Goal: Task Accomplishment & Management: Manage account settings

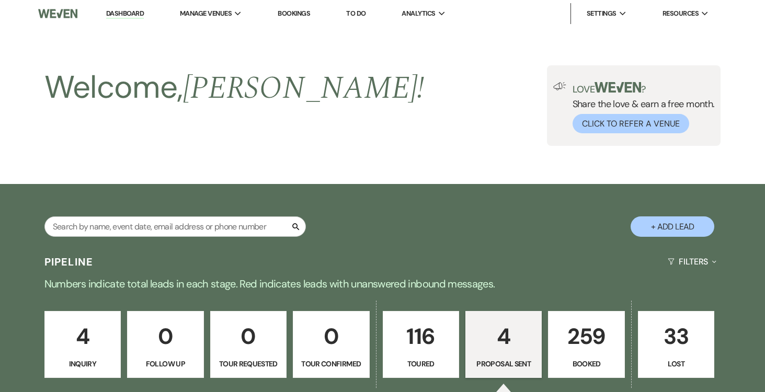
select select "6"
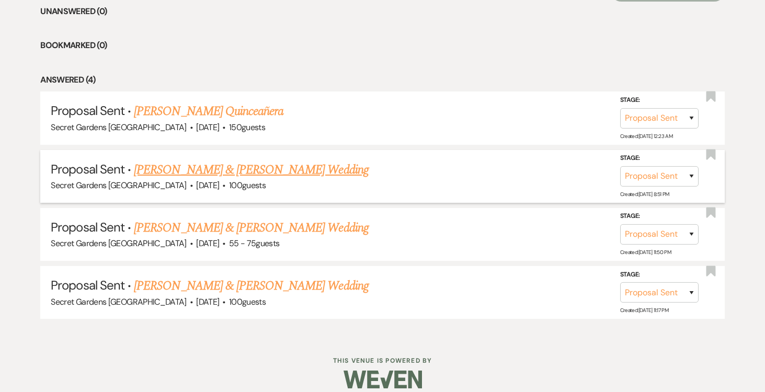
click at [309, 166] on link "[PERSON_NAME] & [PERSON_NAME] Wedding" at bounding box center [251, 169] width 234 height 19
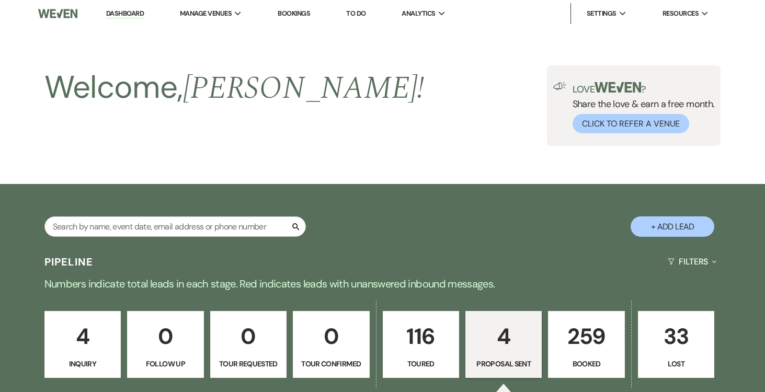
select select "6"
select select "17"
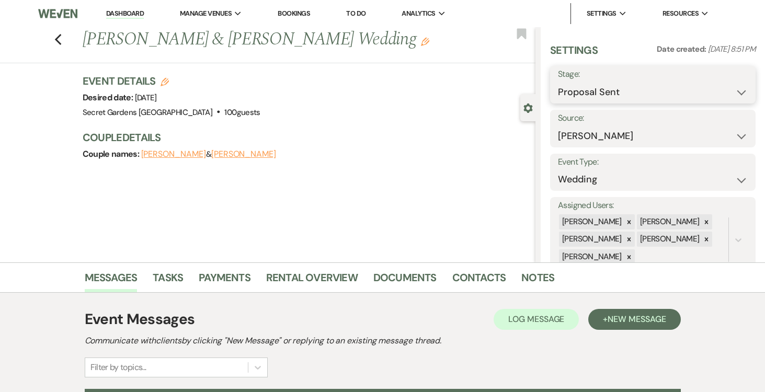
click at [741, 90] on select "Inquiry Follow Up Tour Requested Tour Confirmed Toured Proposal Sent Booked Lost" at bounding box center [653, 92] width 190 height 20
select select "7"
click at [558, 82] on select "Inquiry Follow Up Tour Requested Tour Confirmed Toured Proposal Sent Booked Lost" at bounding box center [653, 92] width 190 height 20
click at [730, 87] on button "Save" at bounding box center [734, 84] width 42 height 21
select select "1"
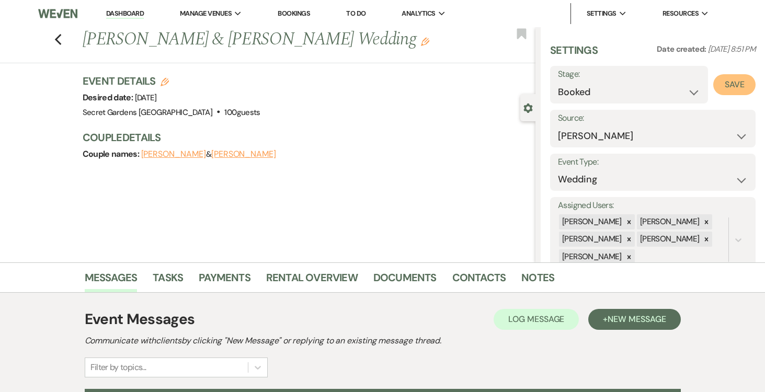
select select "834"
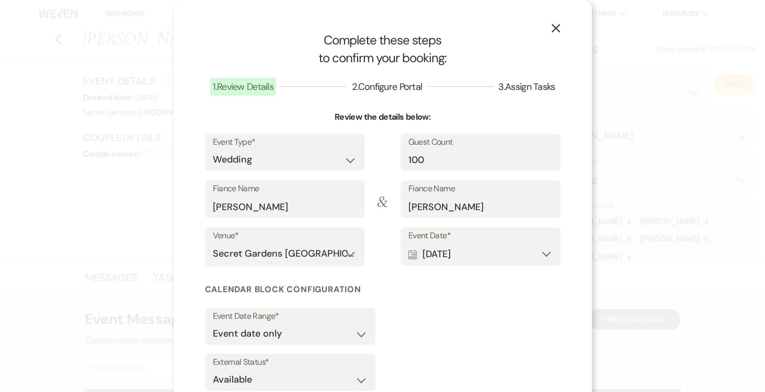
scroll to position [69, 0]
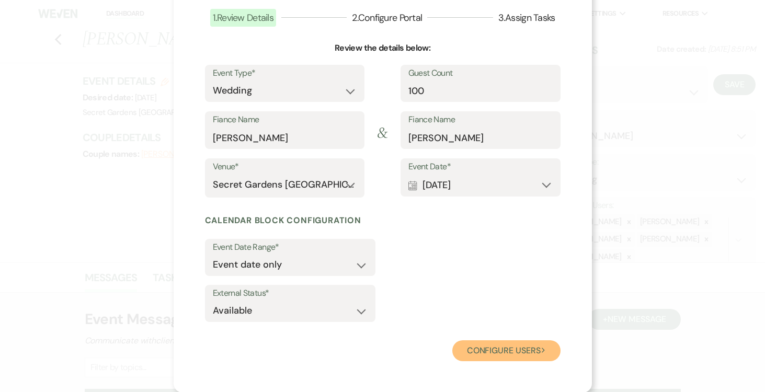
click at [517, 349] on button "Configure users Next" at bounding box center [506, 350] width 108 height 21
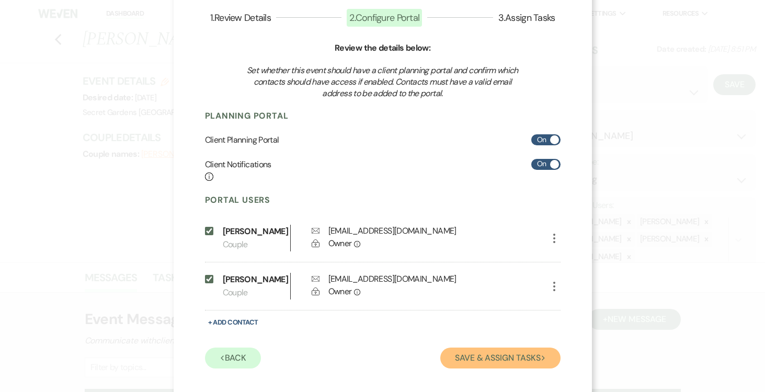
click at [503, 368] on button "Save & Assign Tasks Next" at bounding box center [500, 358] width 120 height 21
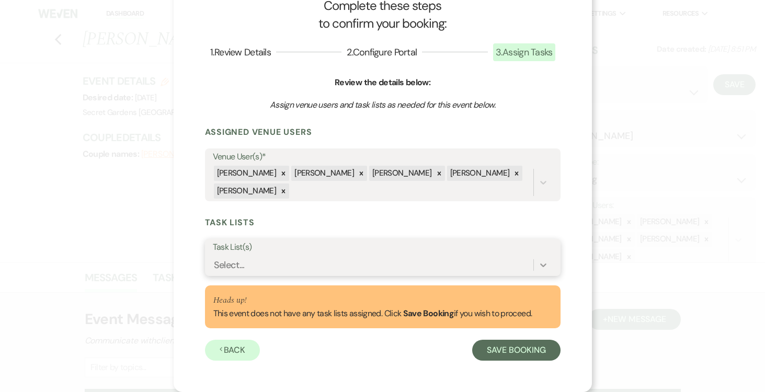
click at [541, 261] on icon at bounding box center [543, 265] width 10 height 10
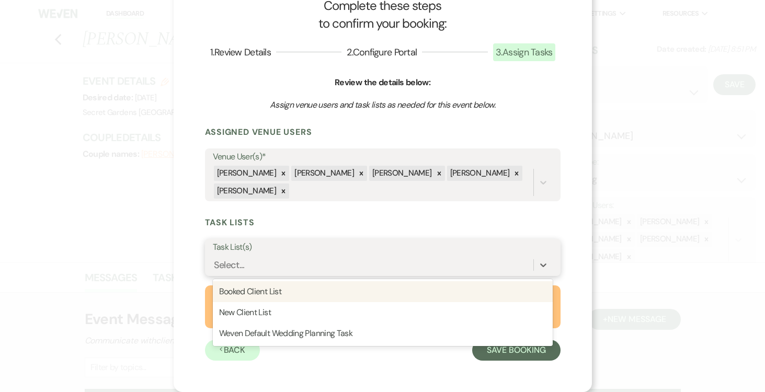
click at [459, 286] on div "Booked Client List" at bounding box center [383, 291] width 340 height 21
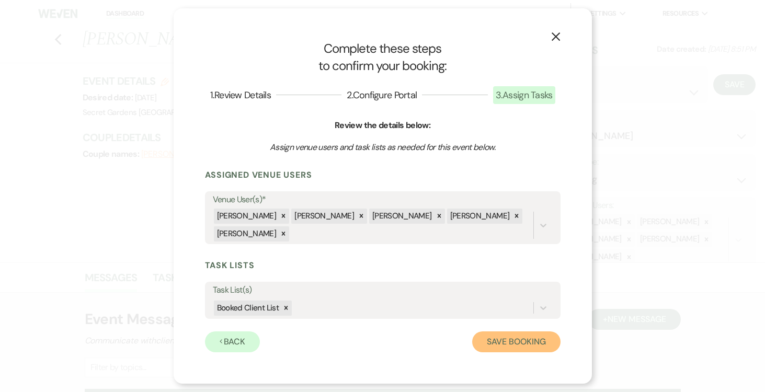
click at [512, 339] on button "Save Booking" at bounding box center [516, 341] width 88 height 21
select select "14"
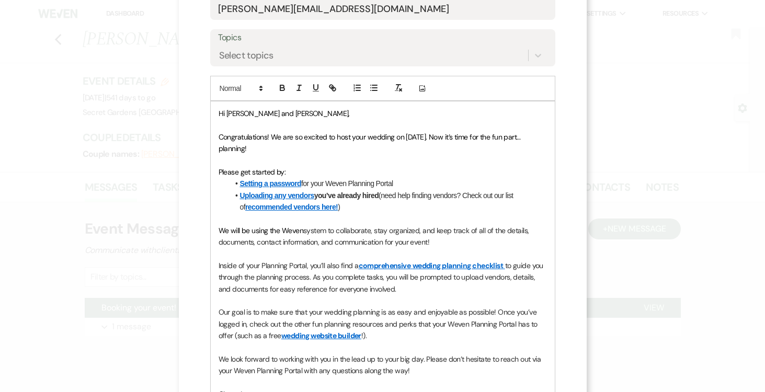
click at [520, 349] on div "Hi [PERSON_NAME] and [PERSON_NAME], Congratulations! We are so excited to host …" at bounding box center [383, 259] width 344 height 317
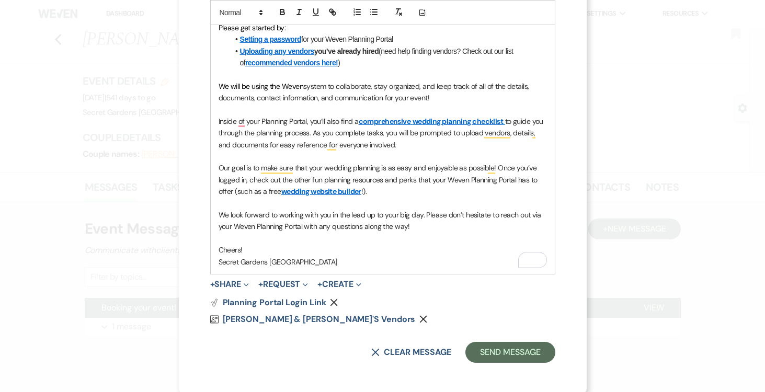
scroll to position [338, 0]
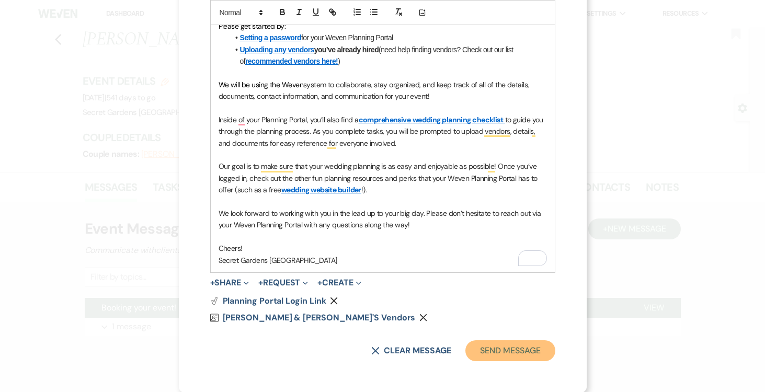
click at [520, 349] on button "Send Message" at bounding box center [509, 350] width 89 height 21
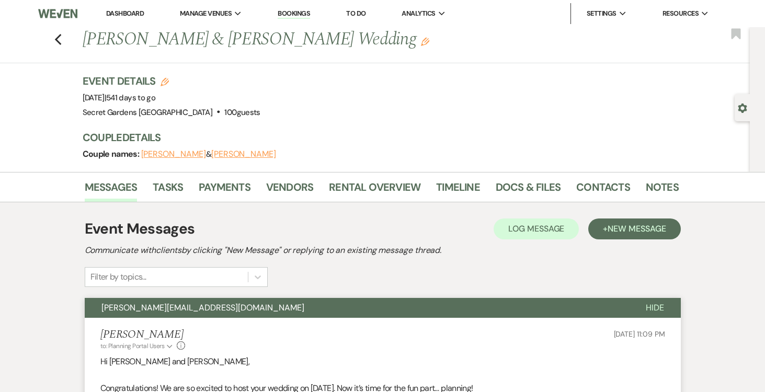
click at [742, 105] on use "button" at bounding box center [741, 107] width 9 height 9
select select "17"
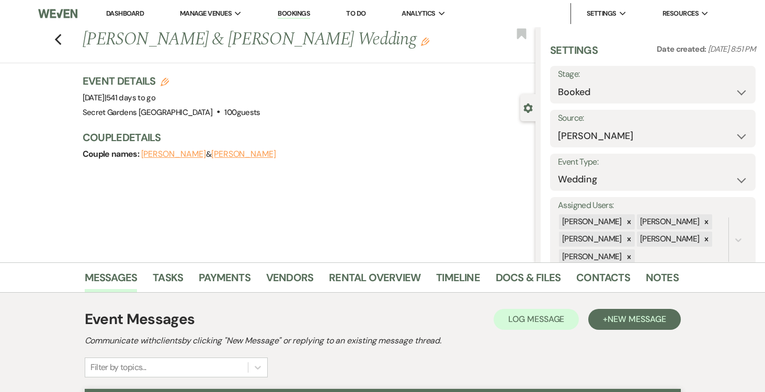
click at [122, 9] on link "Dashboard" at bounding box center [125, 13] width 38 height 9
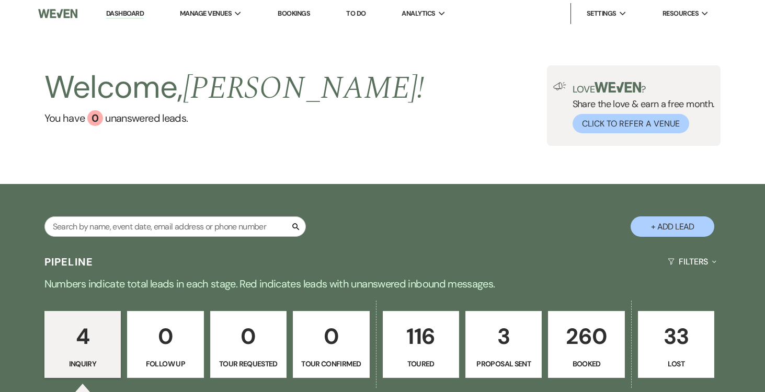
click at [650, 226] on button "+ Add Lead" at bounding box center [672, 226] width 84 height 20
select select "834"
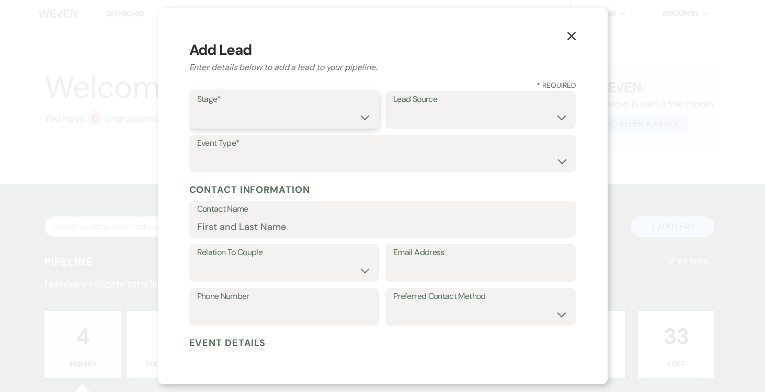
click at [361, 118] on select "Inquiry Follow Up Tour Requested Tour Confirmed Toured Proposal Sent Booked Lost" at bounding box center [284, 117] width 175 height 20
click at [197, 107] on select "Inquiry Follow Up Tour Requested Tour Confirmed Toured Proposal Sent Booked Lost" at bounding box center [284, 117] width 175 height 20
click at [363, 119] on select "Inquiry Follow Up Tour Requested Tour Confirmed Toured Proposal Sent Booked Lost" at bounding box center [284, 117] width 175 height 20
select select "5"
click at [197, 107] on select "Inquiry Follow Up Tour Requested Tour Confirmed Toured Proposal Sent Booked Lost" at bounding box center [284, 117] width 175 height 20
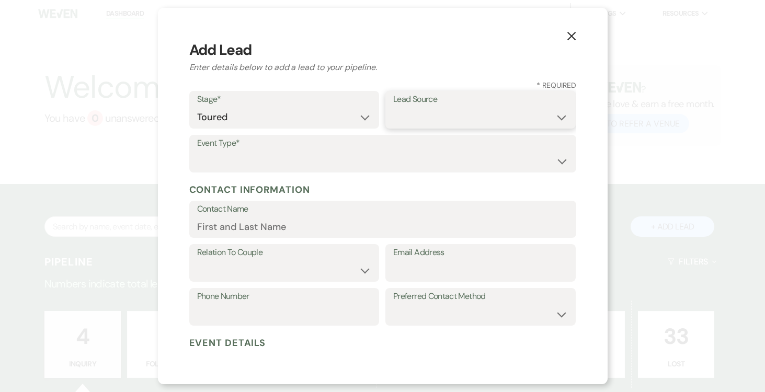
click at [545, 111] on select "Weven Venue Website Instagram Facebook Pinterest Google The Knot Wedding Wire H…" at bounding box center [480, 117] width 175 height 20
select select "2"
click at [393, 107] on select "Weven Venue Website Instagram Facebook Pinterest Google The Knot Wedding Wire H…" at bounding box center [480, 117] width 175 height 20
click at [400, 157] on select "Wedding Anniversary Party Baby Shower Bachelorette / Bachelor Party Birthday Pa…" at bounding box center [382, 161] width 371 height 20
select select "1"
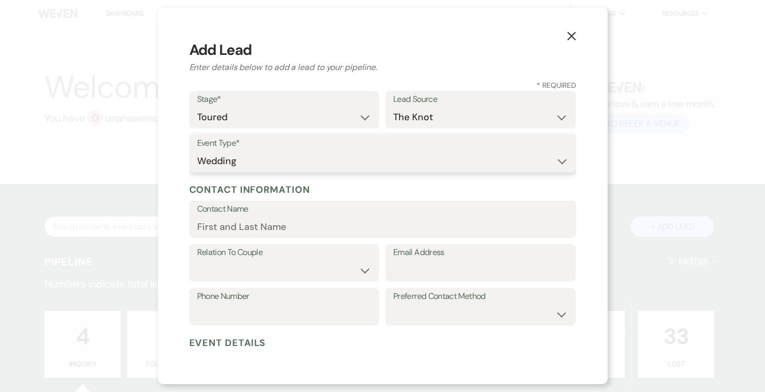
click at [197, 151] on select "Wedding Anniversary Party Baby Shower Bachelorette / Bachelor Party Birthday Pa…" at bounding box center [382, 161] width 371 height 20
click at [334, 225] on input "Contact Name" at bounding box center [382, 226] width 371 height 20
type input "[PERSON_NAME]"
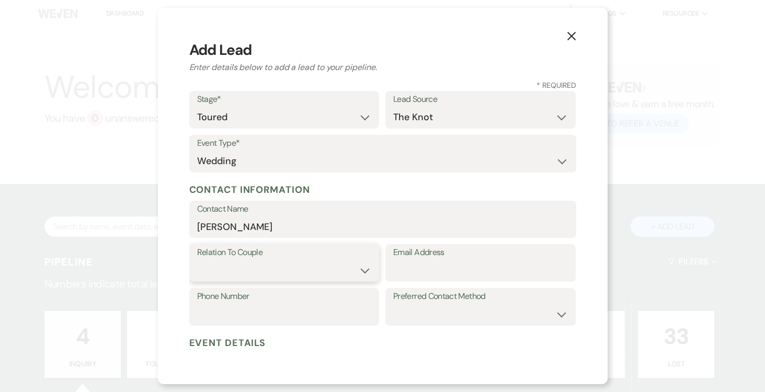
click at [358, 266] on select "Couple Planner Parent of Couple Family Member Friend Other" at bounding box center [284, 270] width 175 height 20
select select "1"
click at [197, 260] on select "Couple Planner Parent of Couple Family Member Friend Other" at bounding box center [284, 270] width 175 height 20
click at [440, 266] on input "Email Address" at bounding box center [480, 270] width 175 height 20
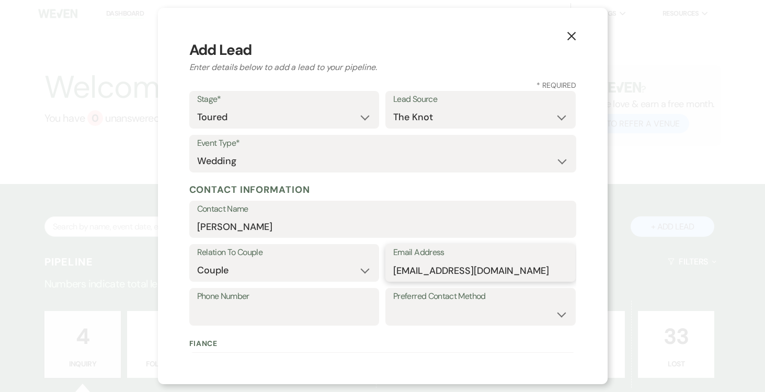
type input "[EMAIL_ADDRESS][DOMAIN_NAME]"
click at [309, 310] on input "Phone Number" at bounding box center [284, 314] width 175 height 20
type input "[PHONE_NUMBER]"
click at [464, 307] on select "Email Phone Text" at bounding box center [480, 314] width 175 height 20
select select "text"
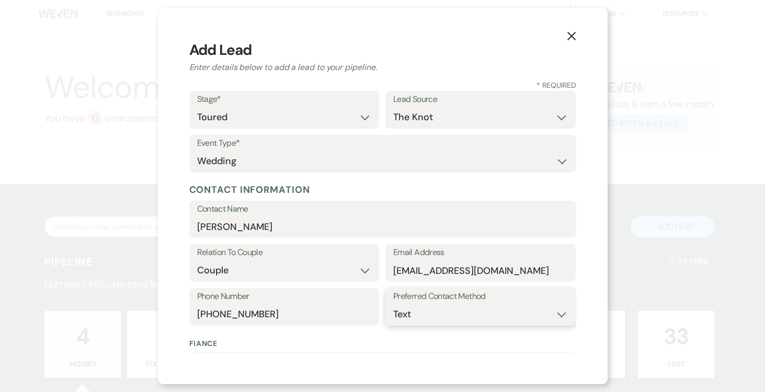
click at [393, 304] on select "Email Phone Text" at bounding box center [480, 314] width 175 height 20
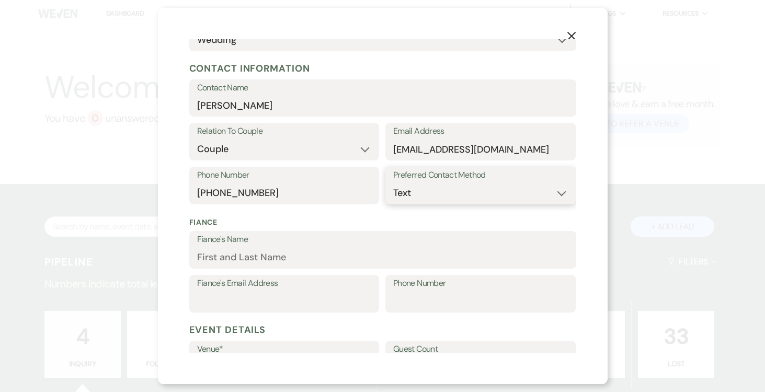
scroll to position [128, 0]
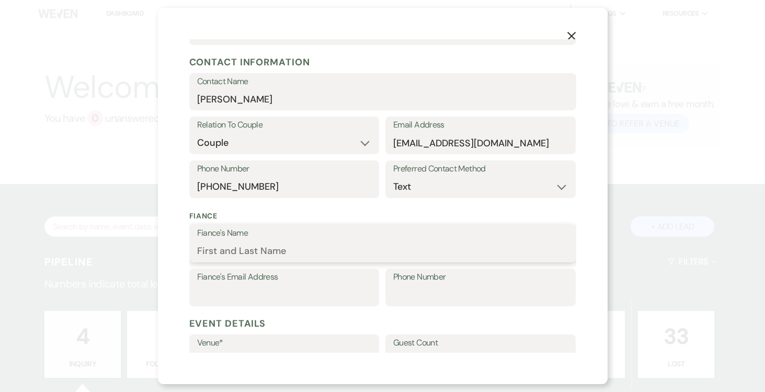
click at [374, 248] on input "Fiance's Name" at bounding box center [382, 251] width 371 height 20
type input "[PERSON_NAME]"
click at [295, 295] on input "Fiance's Email Address" at bounding box center [284, 295] width 175 height 20
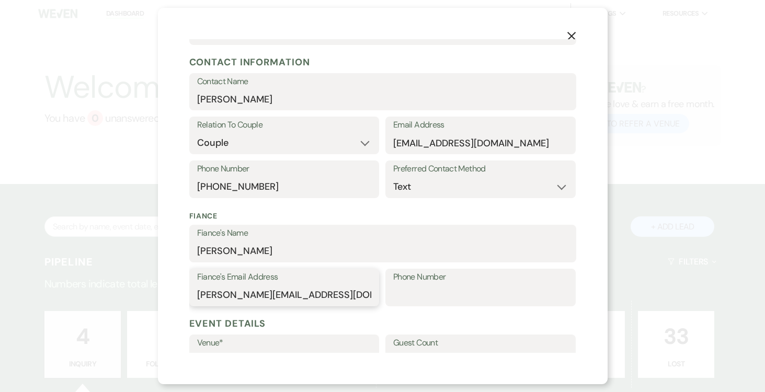
type input "[PERSON_NAME][EMAIL_ADDRESS][DOMAIN_NAME]"
click at [426, 284] on label "Phone Number" at bounding box center [480, 277] width 175 height 15
click at [426, 285] on input "Phone Number" at bounding box center [480, 295] width 175 height 20
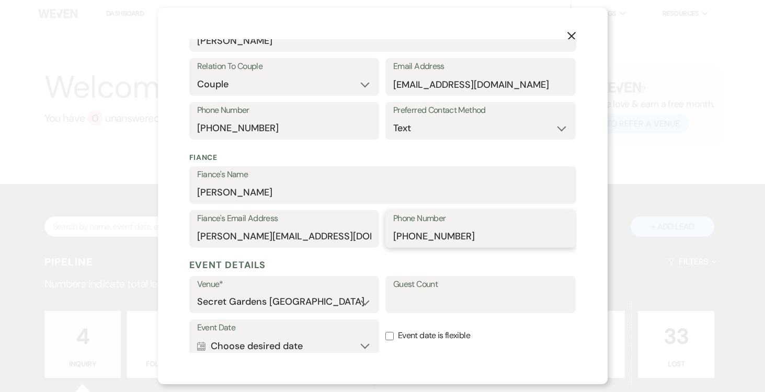
scroll to position [250, 0]
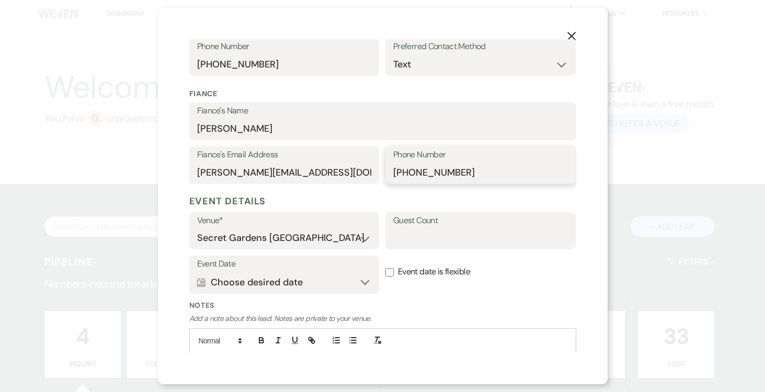
type input "[PHONE_NUMBER]"
click at [523, 239] on input "Guest Count" at bounding box center [480, 238] width 175 height 20
type input "150-180"
click at [367, 283] on button "Calendar Choose desired date Expand" at bounding box center [284, 282] width 175 height 21
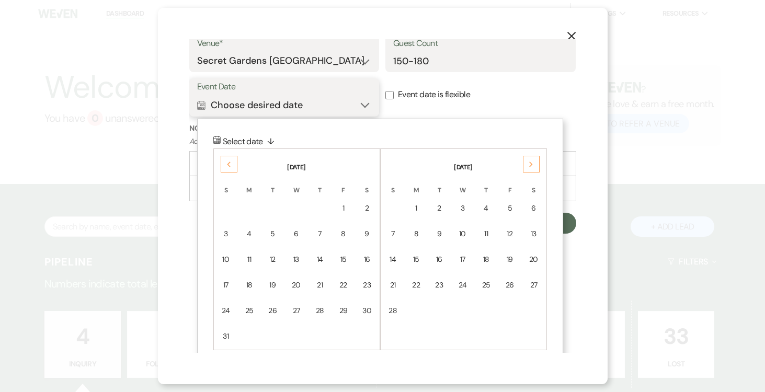
scroll to position [441, 0]
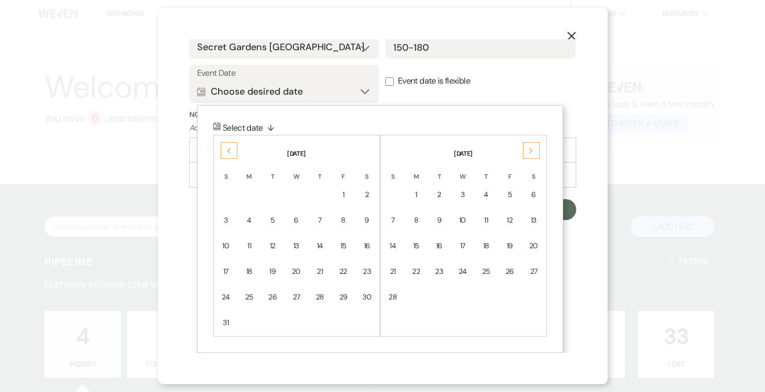
click at [223, 146] on div "Previous" at bounding box center [229, 150] width 17 height 17
click at [529, 149] on icon "Next" at bounding box center [530, 151] width 5 height 6
click at [346, 244] on div "20" at bounding box center [343, 245] width 9 height 11
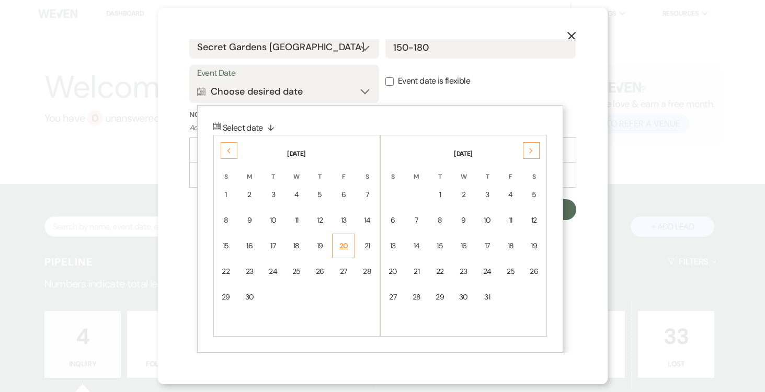
scroll to position [307, 0]
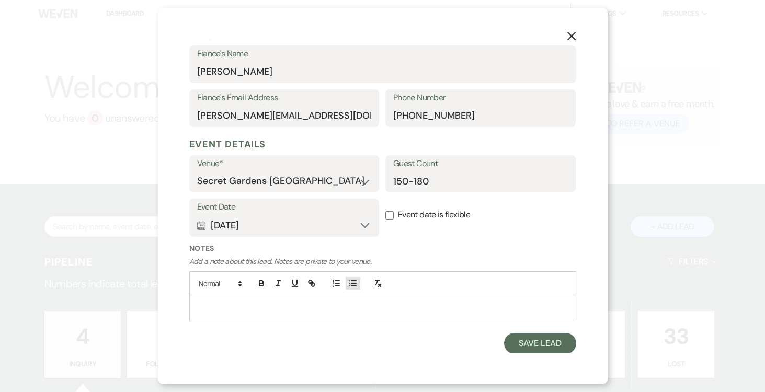
click at [358, 285] on button "button" at bounding box center [352, 283] width 15 height 13
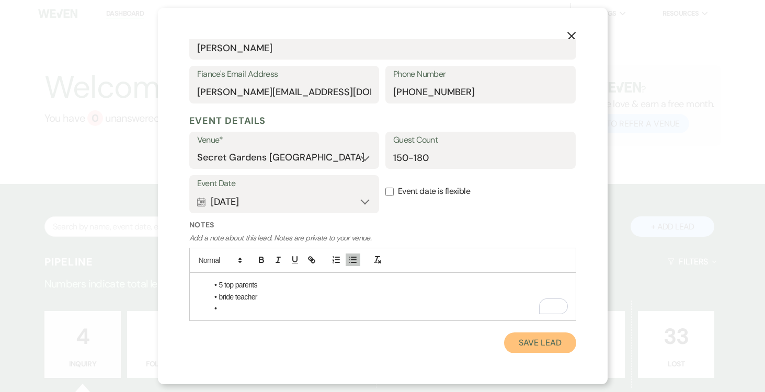
click at [549, 342] on button "Save Lead" at bounding box center [540, 342] width 72 height 21
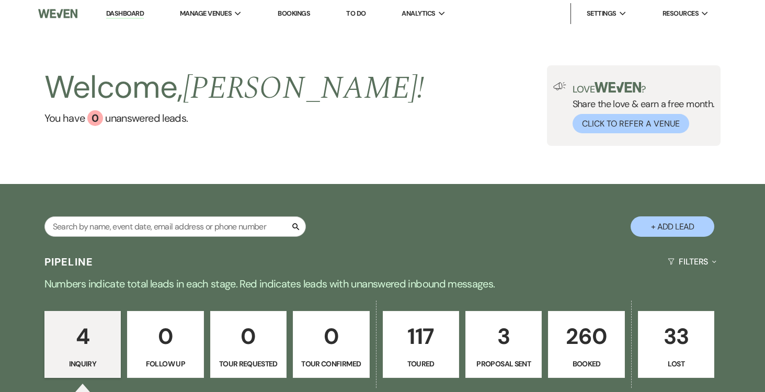
click at [431, 332] on p "117" at bounding box center [420, 336] width 63 height 35
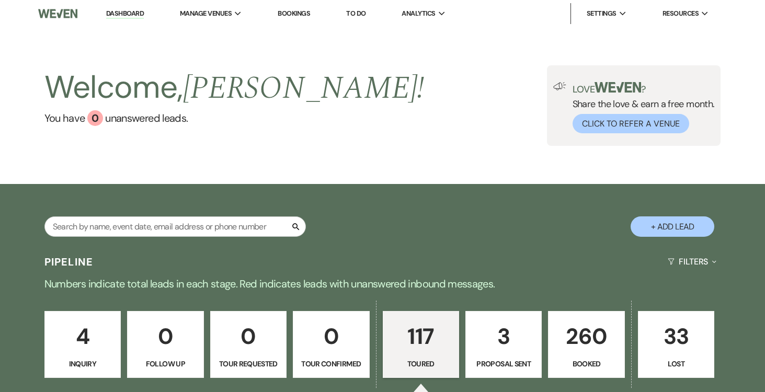
select select "5"
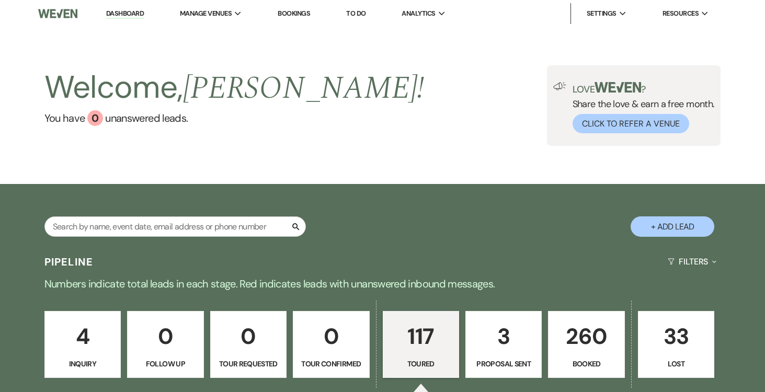
select select "5"
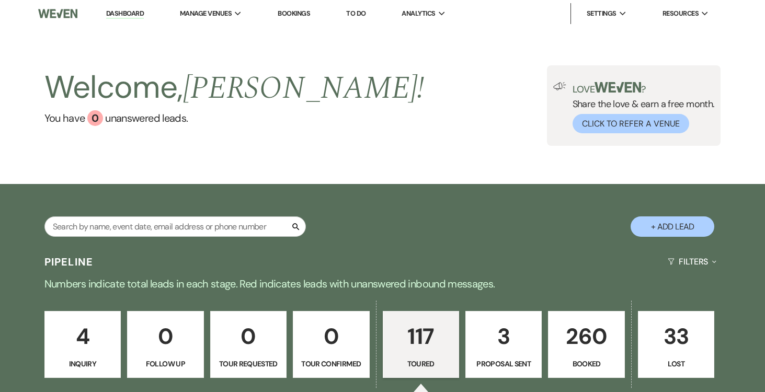
select select "5"
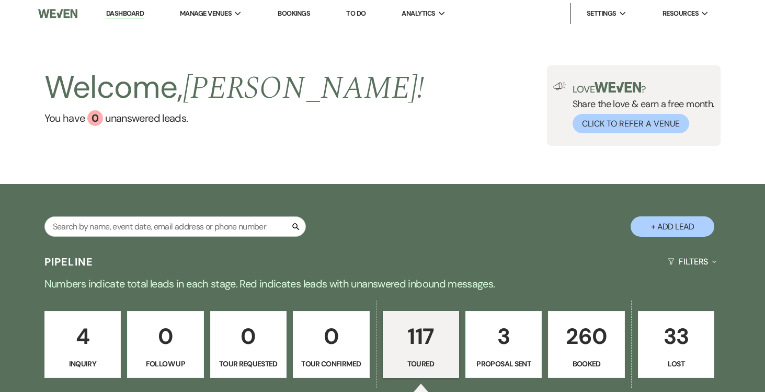
select select "5"
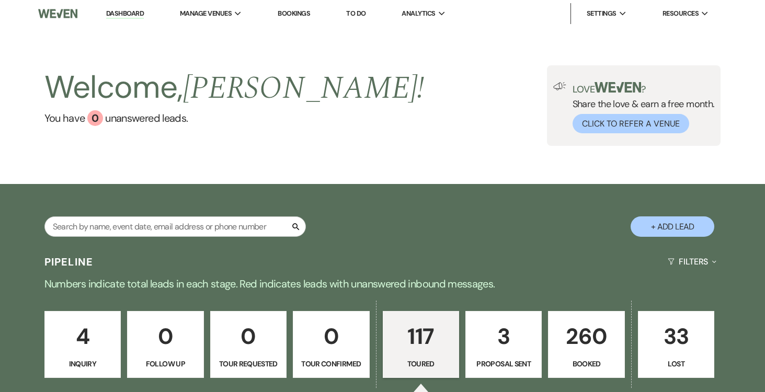
select select "5"
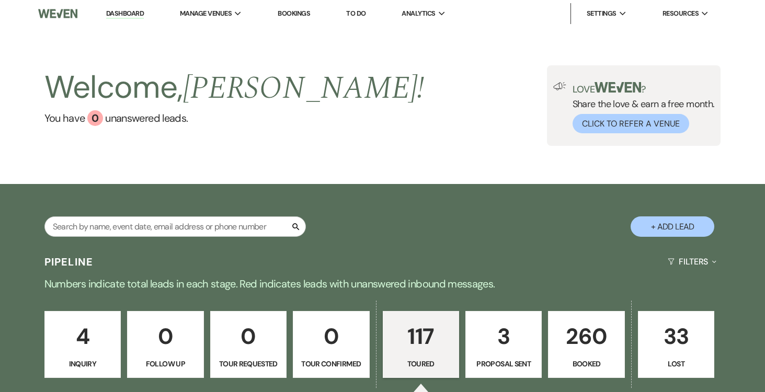
select select "5"
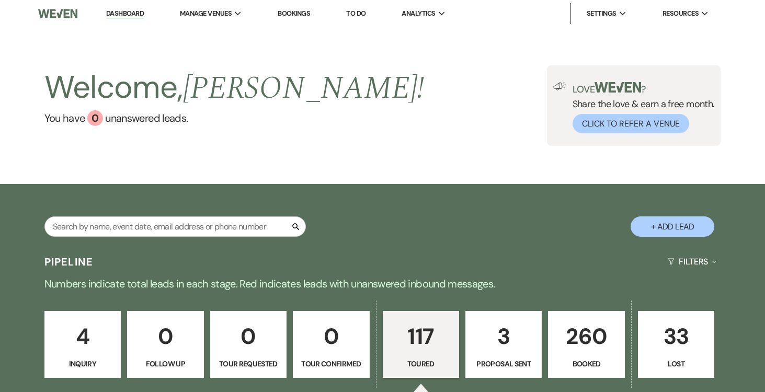
select select "5"
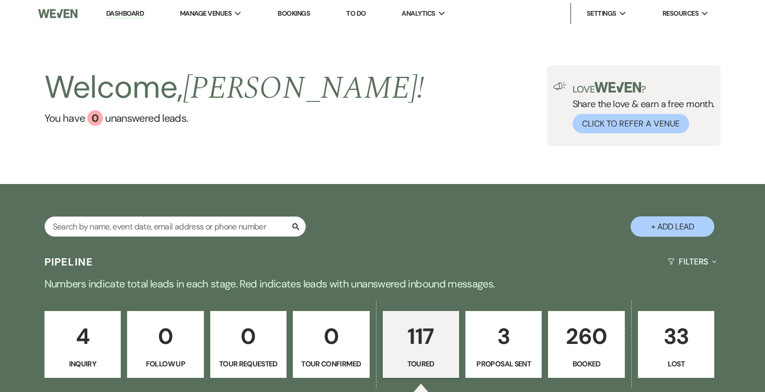
select select "5"
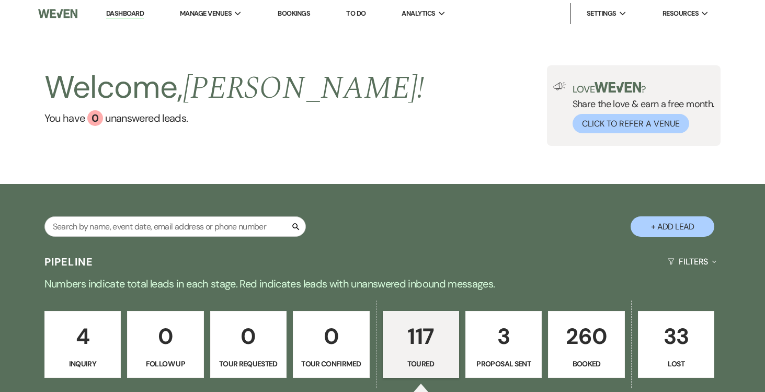
select select "5"
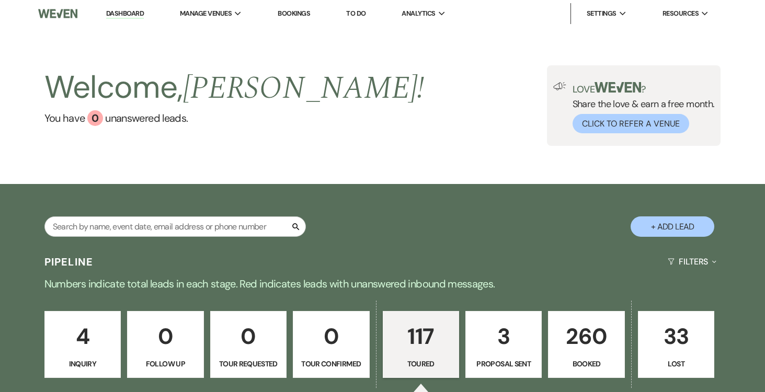
select select "5"
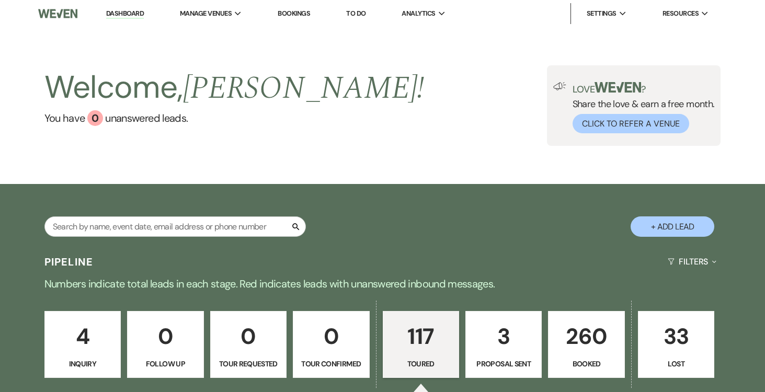
select select "5"
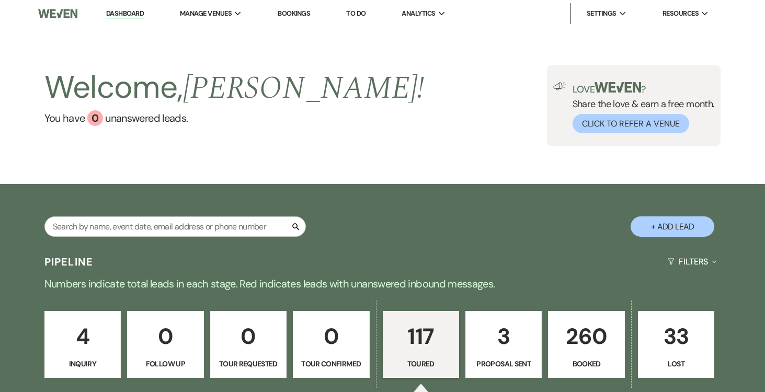
select select "5"
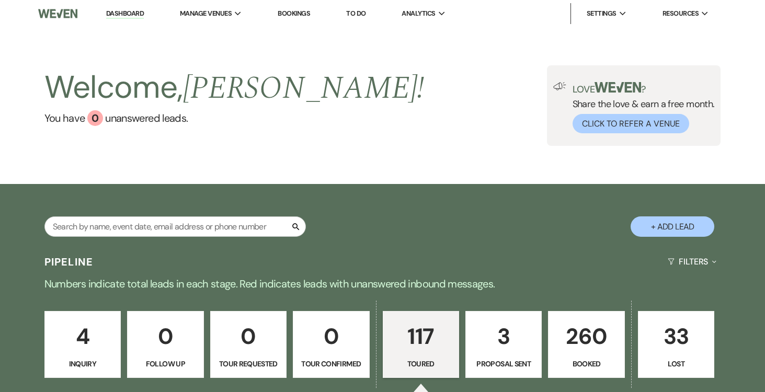
select select "5"
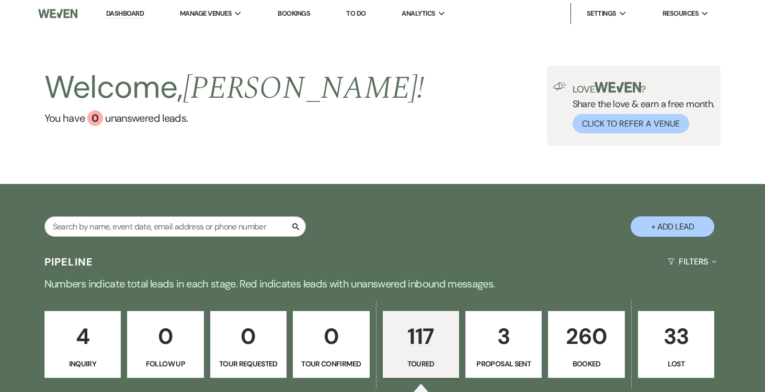
select select "5"
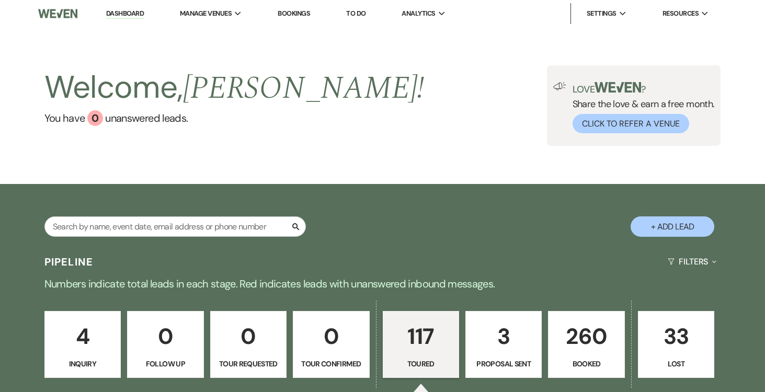
select select "5"
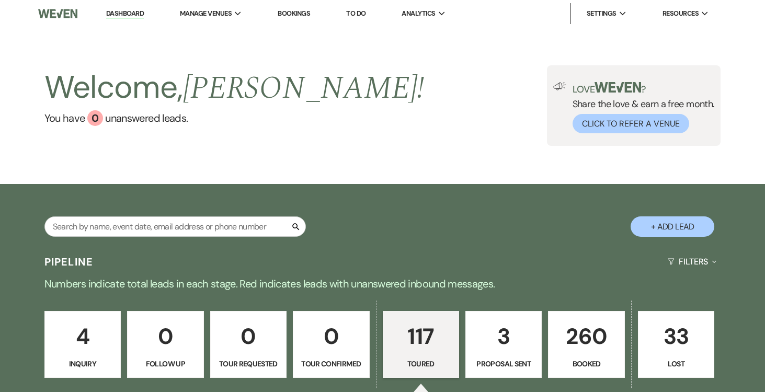
select select "5"
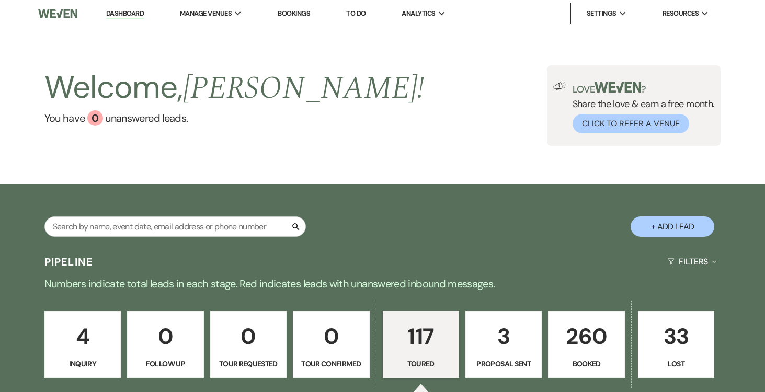
select select "5"
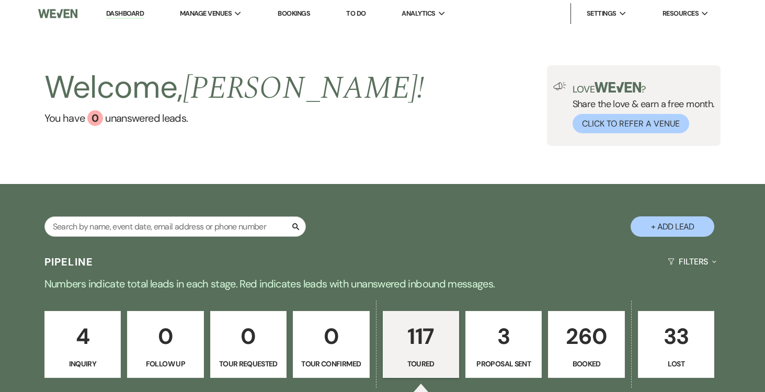
select select "5"
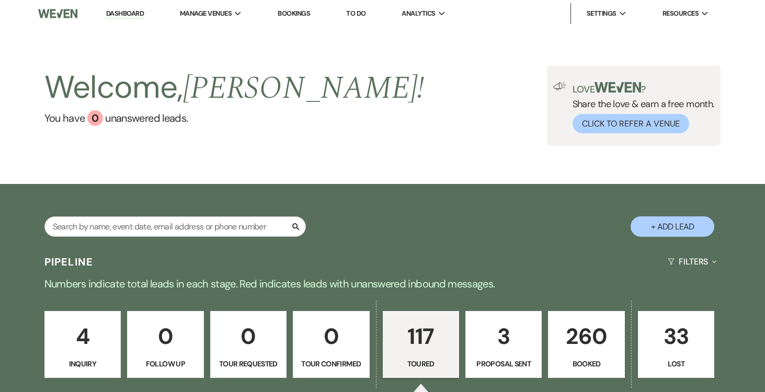
select select "5"
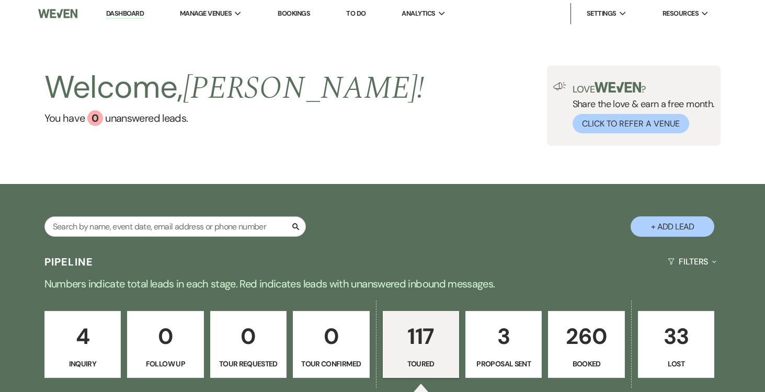
select select "5"
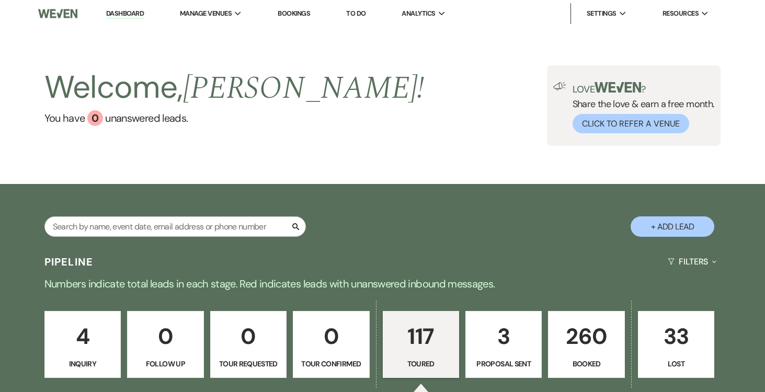
select select "5"
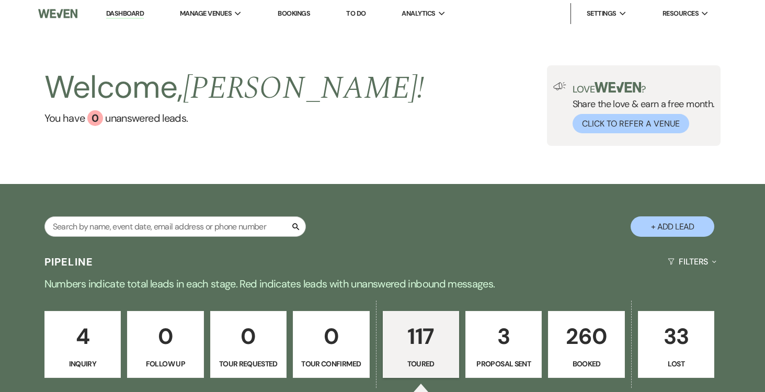
select select "5"
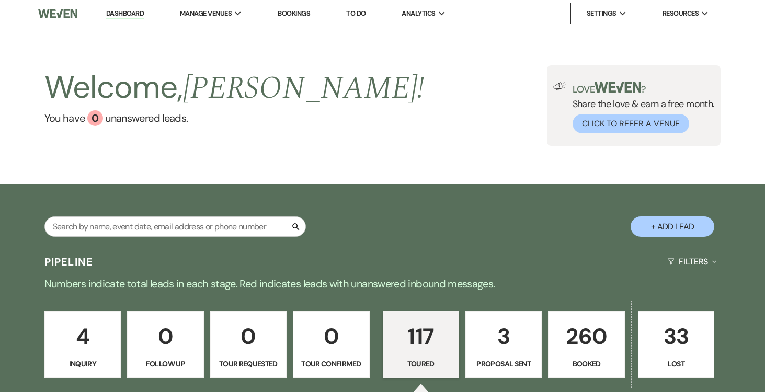
select select "5"
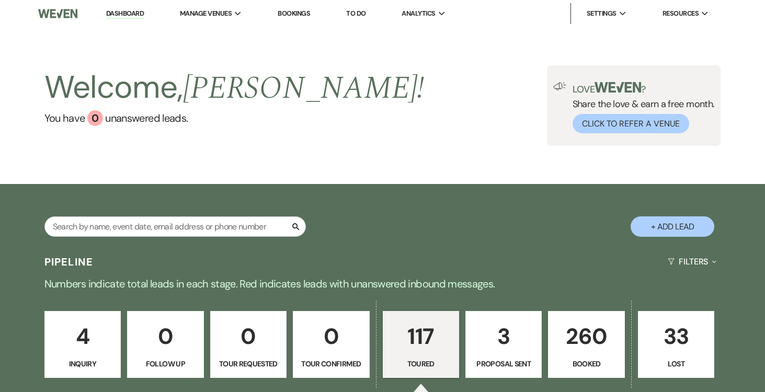
select select "5"
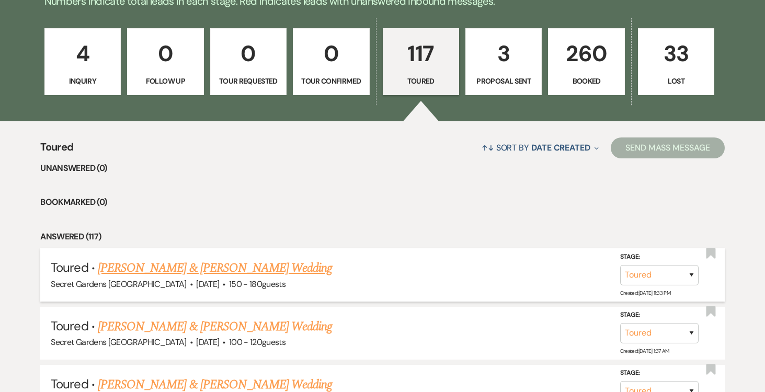
scroll to position [284, 0]
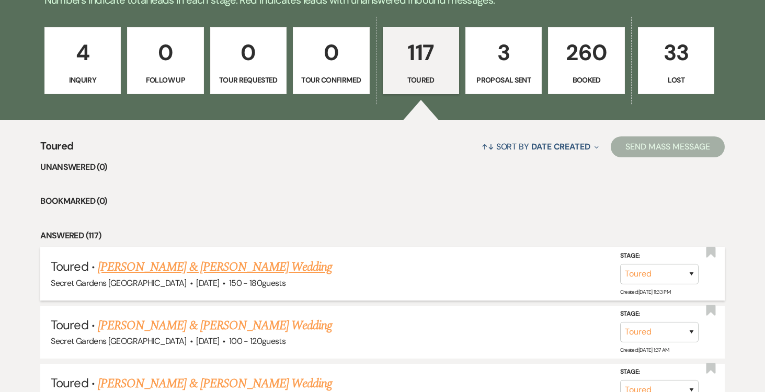
click at [279, 267] on link "[PERSON_NAME] & [PERSON_NAME] Wedding" at bounding box center [215, 267] width 234 height 19
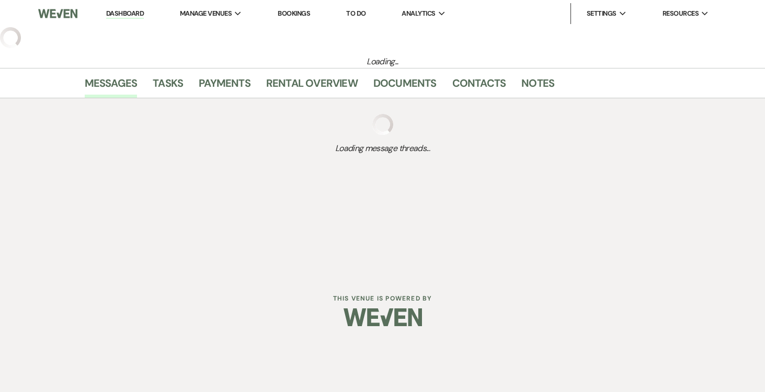
select select "5"
select select "2"
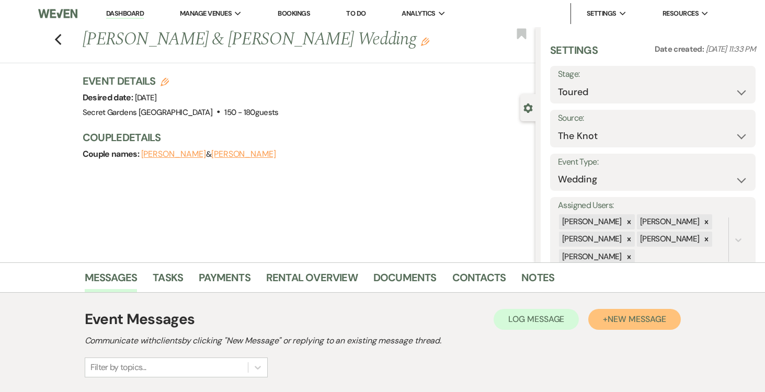
click at [618, 323] on span "New Message" at bounding box center [636, 319] width 58 height 11
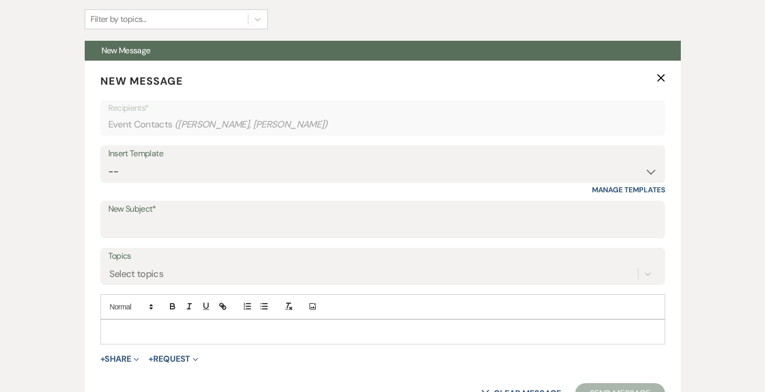
scroll to position [375, 0]
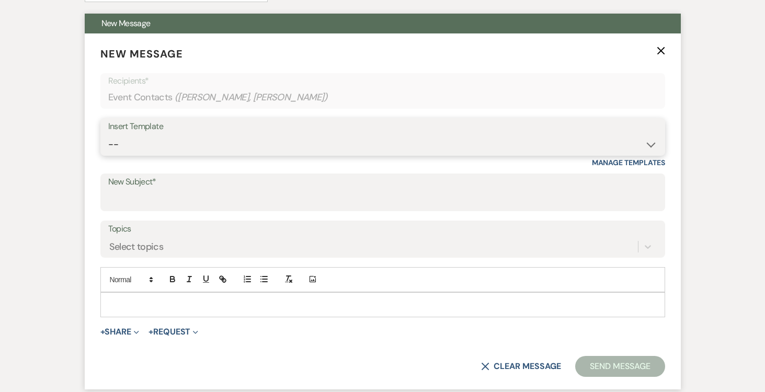
click at [640, 145] on select "-- Weven Planning Portal Introduction (Booked Events) Tour Request Response Fol…" at bounding box center [382, 144] width 549 height 20
select select "5733"
click at [108, 134] on select "-- Weven Planning Portal Introduction (Booked Events) Tour Request Response Fol…" at bounding box center [382, 144] width 549 height 20
type input "Venue Tour Follow Up"
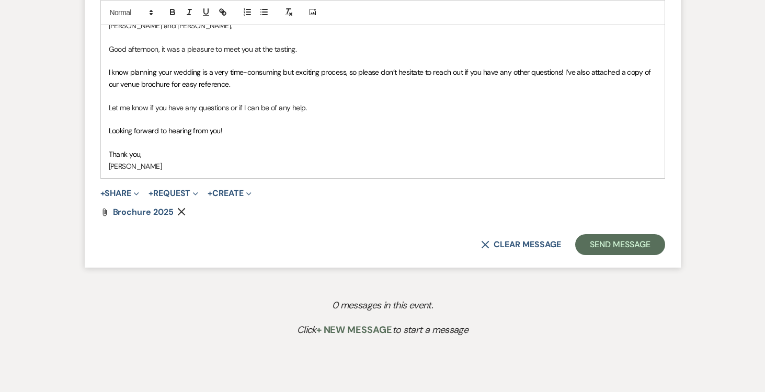
scroll to position [700, 0]
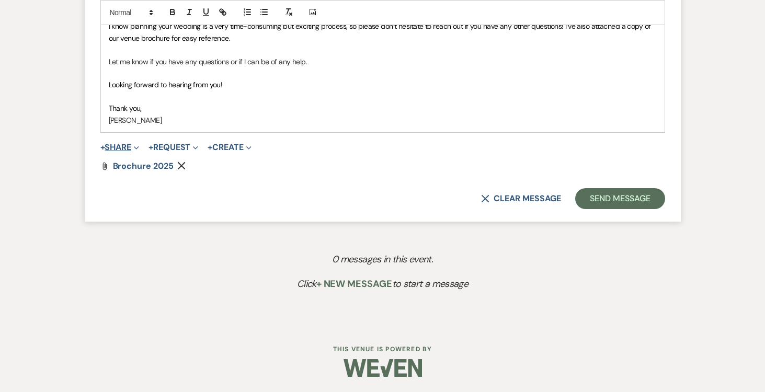
click at [120, 144] on button "+ Share Expand" at bounding box center [119, 147] width 39 height 8
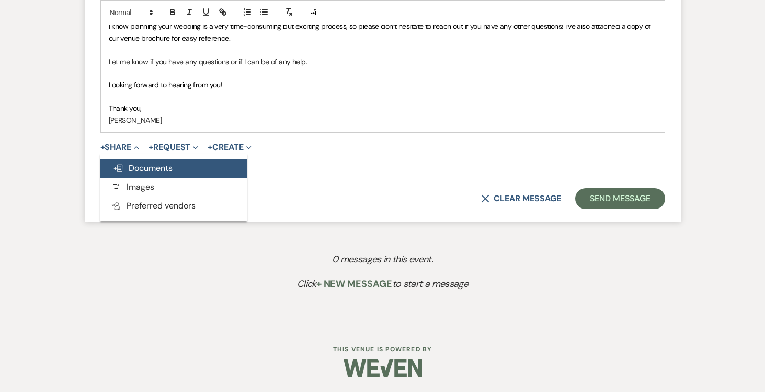
click at [122, 167] on icon "Doc Upload" at bounding box center [118, 168] width 10 height 8
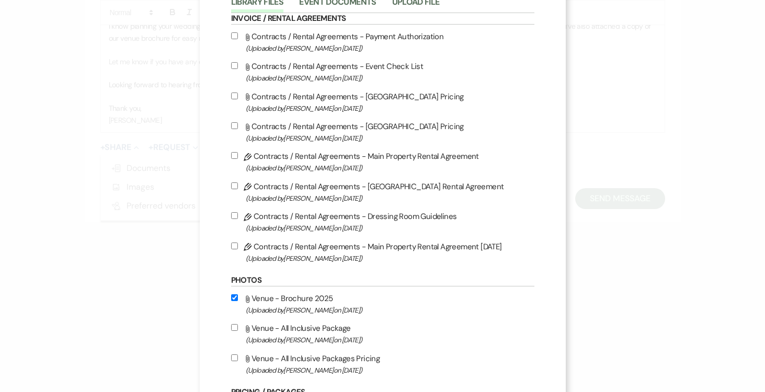
scroll to position [85, 0]
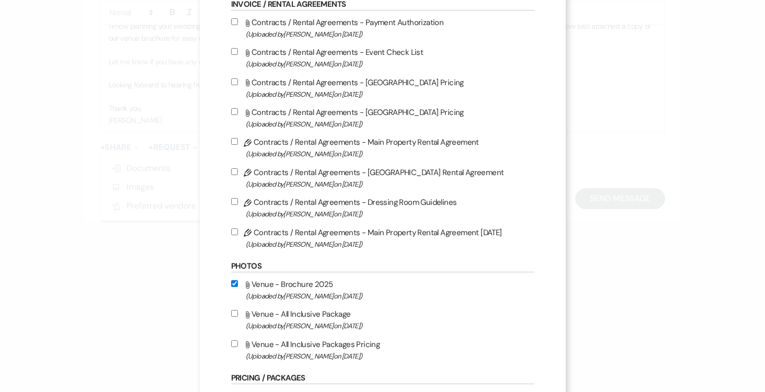
click at [227, 314] on div "X Attach Files Library Files Event Documents Upload File Invoice / Rental Agree…" at bounding box center [383, 349] width 366 height 868
click at [234, 313] on input "Attach File Venue - All Inclusive Package (Uploaded by [PERSON_NAME] on [DATE] )" at bounding box center [234, 313] width 7 height 7
checkbox input "true"
click at [239, 347] on label "Attach File Venue - All Inclusive Packages Pricing (Uploaded by [PERSON_NAME] o…" at bounding box center [382, 350] width 303 height 25
click at [238, 347] on input "Attach File Venue - All Inclusive Packages Pricing (Uploaded by [PERSON_NAME] o…" at bounding box center [234, 343] width 7 height 7
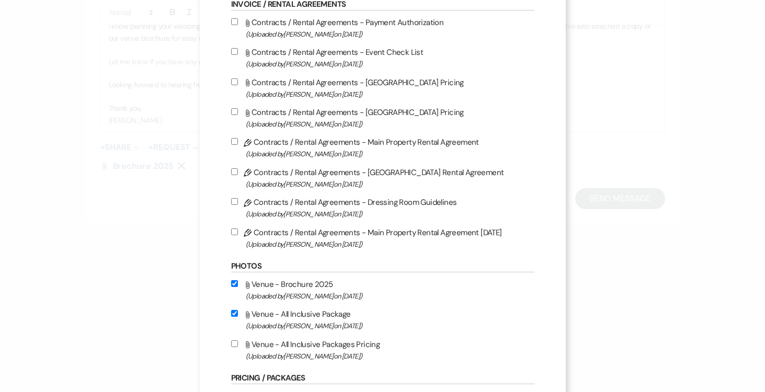
checkbox input "true"
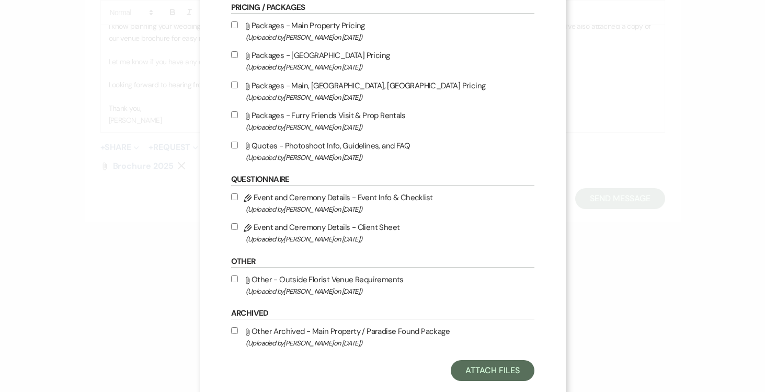
scroll to position [481, 0]
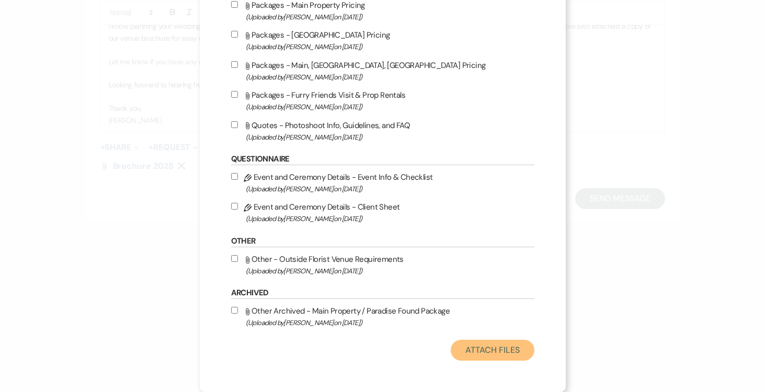
click at [498, 350] on button "Attach Files" at bounding box center [491, 350] width 83 height 21
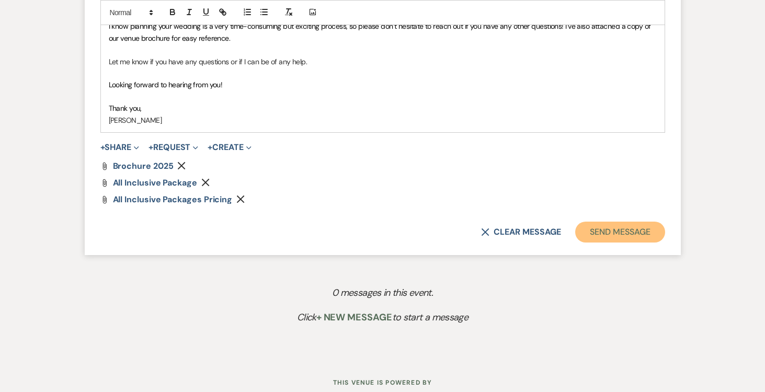
click at [617, 231] on button "Send Message" at bounding box center [619, 232] width 89 height 21
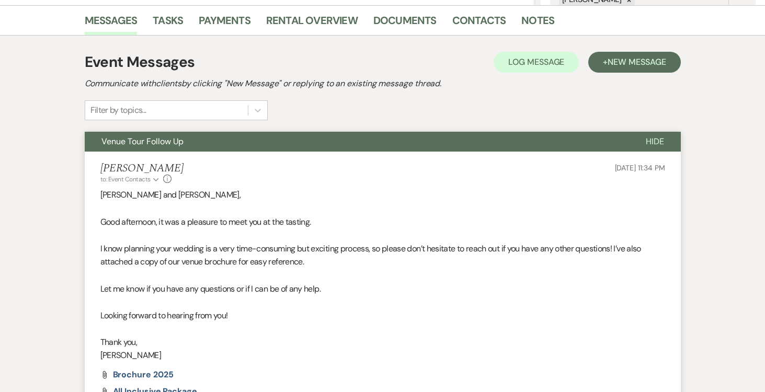
scroll to position [0, 0]
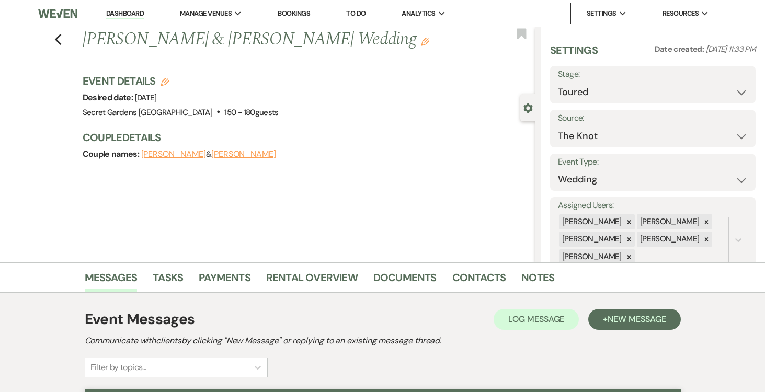
click at [124, 10] on link "Dashboard" at bounding box center [125, 14] width 38 height 10
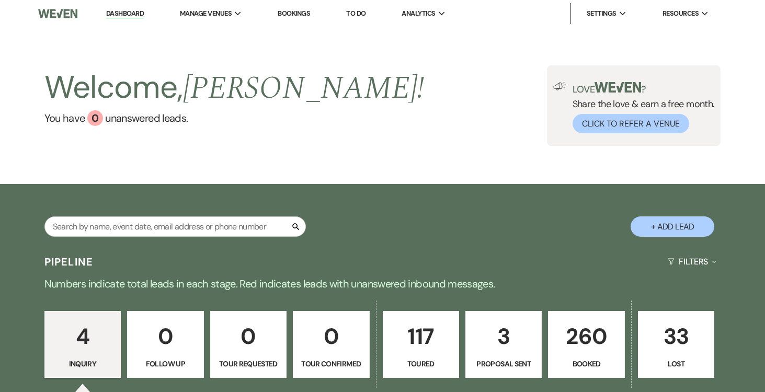
click at [658, 223] on button "+ Add Lead" at bounding box center [672, 226] width 84 height 20
select select "834"
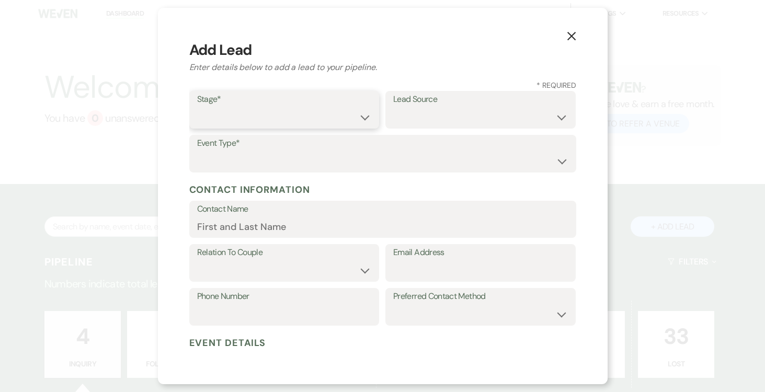
click at [362, 116] on select "Inquiry Follow Up Tour Requested Tour Confirmed Toured Proposal Sent Booked Lost" at bounding box center [284, 117] width 175 height 20
select select "5"
click at [197, 107] on select "Inquiry Follow Up Tour Requested Tour Confirmed Toured Proposal Sent Booked Lost" at bounding box center [284, 117] width 175 height 20
click at [553, 117] on select "Weven Venue Website Instagram Facebook Pinterest Google The Knot Wedding Wire H…" at bounding box center [480, 117] width 175 height 20
select select "6"
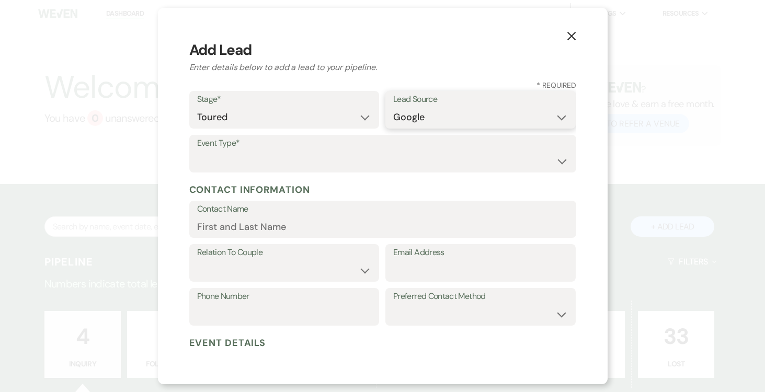
click at [393, 107] on select "Weven Venue Website Instagram Facebook Pinterest Google The Knot Wedding Wire H…" at bounding box center [480, 117] width 175 height 20
click at [292, 166] on select "Wedding Anniversary Party Baby Shower Bachelorette / Bachelor Party Birthday Pa…" at bounding box center [382, 161] width 371 height 20
select select "1"
click at [197, 151] on select "Wedding Anniversary Party Baby Shower Bachelorette / Bachelor Party Birthday Pa…" at bounding box center [382, 161] width 371 height 20
click at [271, 232] on input "Contact Name" at bounding box center [382, 226] width 371 height 20
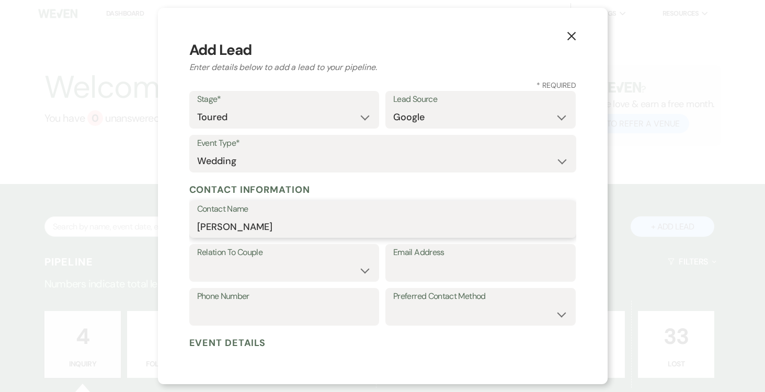
type input "[PERSON_NAME]"
click at [279, 275] on select "Couple Planner Parent of Couple Family Member Friend Other" at bounding box center [284, 270] width 175 height 20
select select "1"
click at [197, 260] on select "Couple Planner Parent of Couple Family Member Friend Other" at bounding box center [284, 270] width 175 height 20
click at [419, 270] on input "Email Address" at bounding box center [480, 270] width 175 height 20
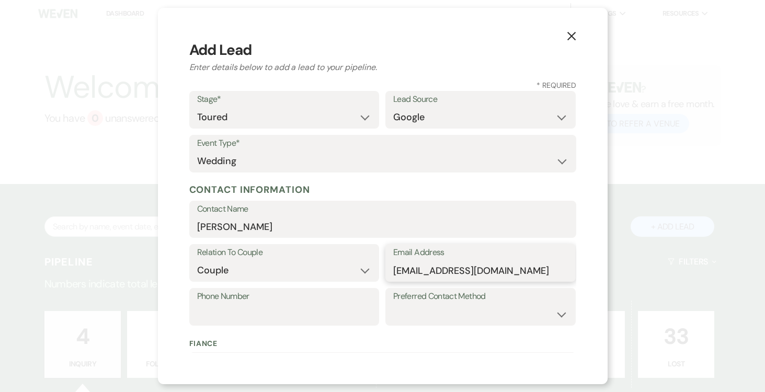
type input "[EMAIL_ADDRESS][DOMAIN_NAME]"
click at [319, 308] on input "Phone Number" at bounding box center [284, 314] width 175 height 20
type input "[PHONE_NUMBER]"
click at [463, 311] on select "Email Phone Text" at bounding box center [480, 314] width 175 height 20
select select "text"
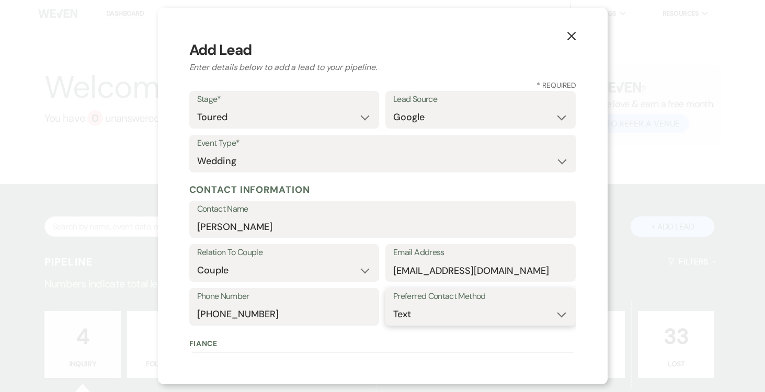
click at [393, 304] on select "Email Phone Text" at bounding box center [480, 314] width 175 height 20
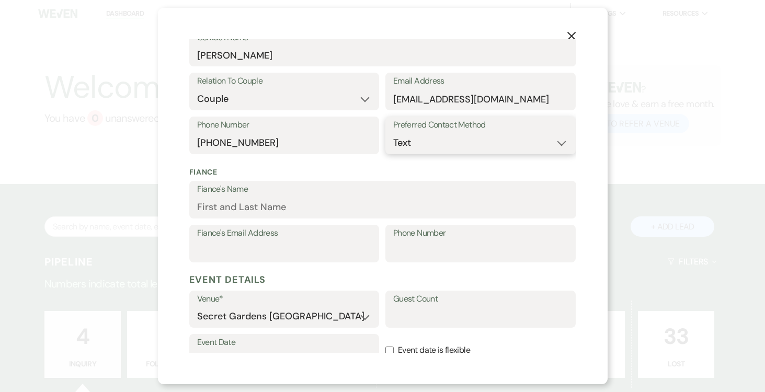
scroll to position [177, 0]
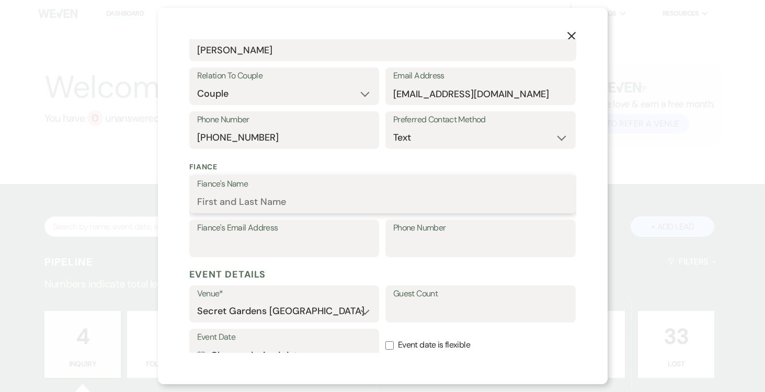
click at [340, 205] on input "Fiance's Name" at bounding box center [382, 202] width 371 height 20
type input "[PERSON_NAME]"
click at [298, 239] on input "Fiance's Email Address" at bounding box center [284, 246] width 175 height 20
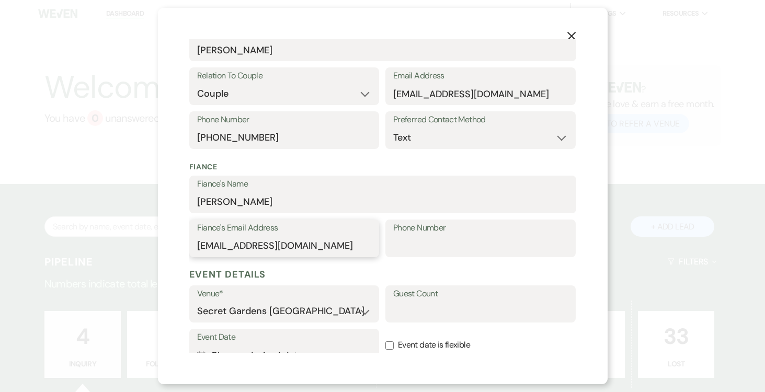
type input "[EMAIL_ADDRESS][DOMAIN_NAME]"
click at [430, 242] on input "Phone Number" at bounding box center [480, 246] width 175 height 20
type input "[PHONE_NUMBER]"
click at [464, 310] on input "Guest Count" at bounding box center [480, 311] width 175 height 20
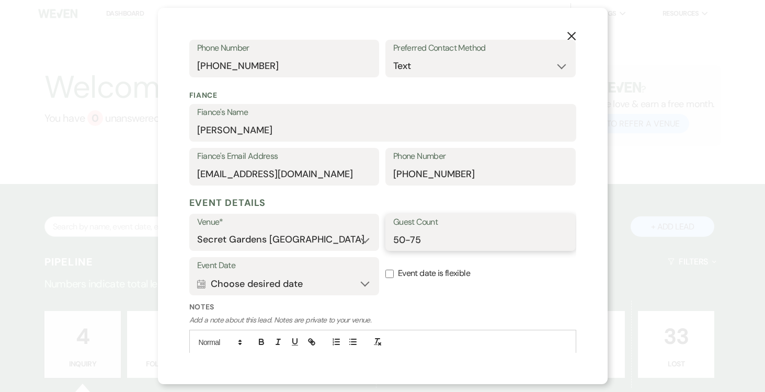
scroll to position [287, 0]
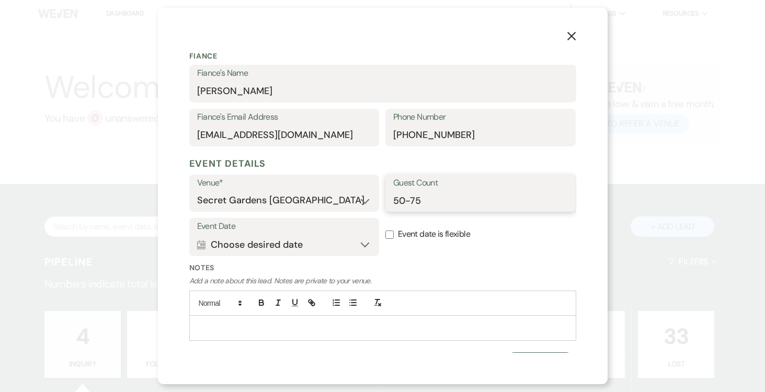
type input "50-75"
click at [362, 244] on button "Calendar Choose desired date Expand" at bounding box center [284, 244] width 175 height 21
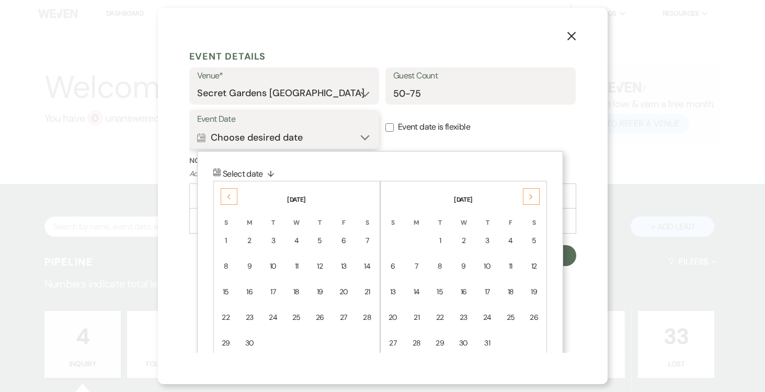
scroll to position [441, 0]
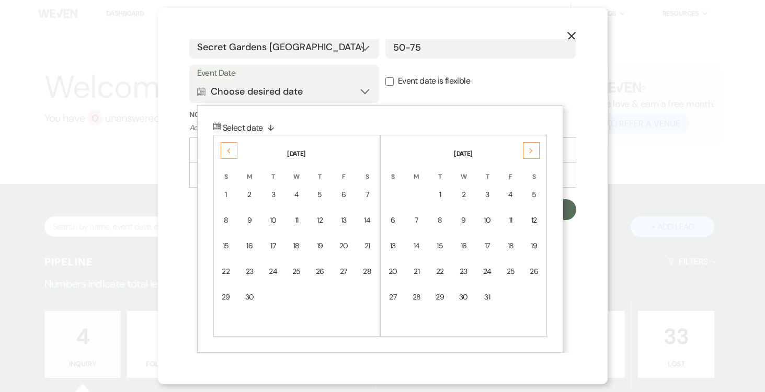
click at [225, 149] on div "Previous" at bounding box center [229, 150] width 17 height 17
click at [343, 217] on div "9" at bounding box center [343, 220] width 9 height 11
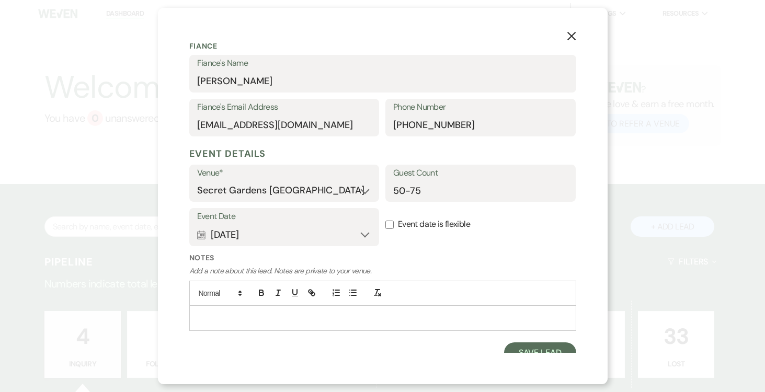
scroll to position [307, 0]
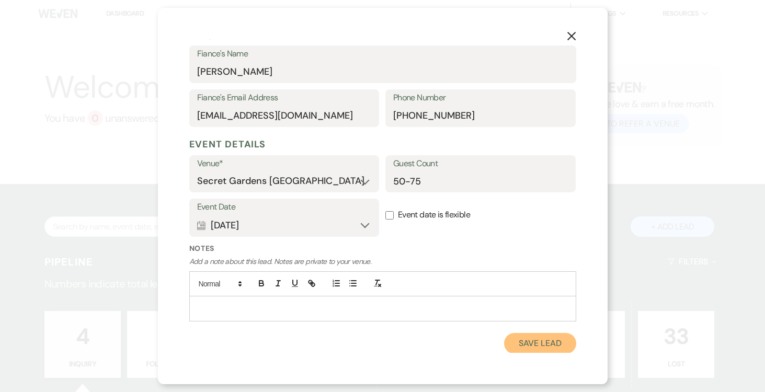
click at [542, 341] on button "Save Lead" at bounding box center [540, 343] width 72 height 21
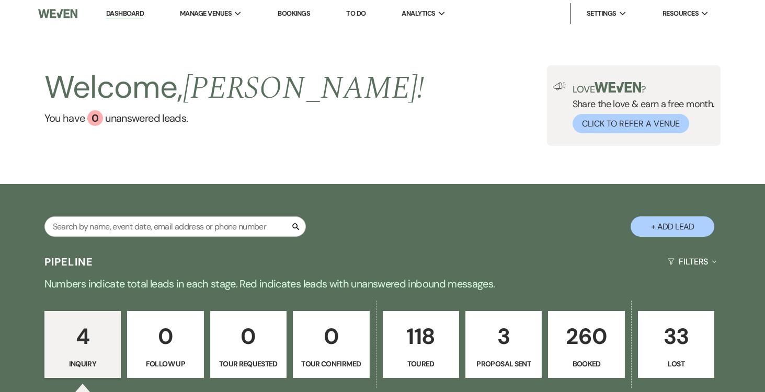
click at [423, 326] on p "118" at bounding box center [420, 336] width 63 height 35
select select "5"
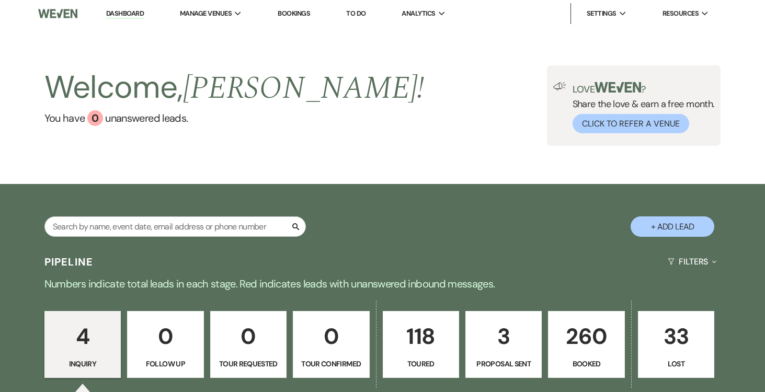
select select "5"
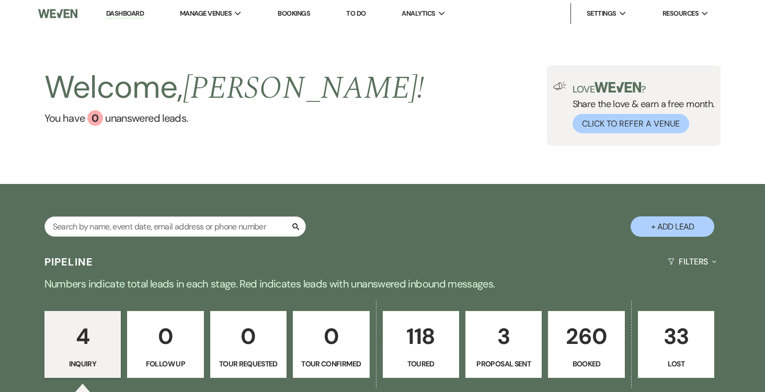
select select "5"
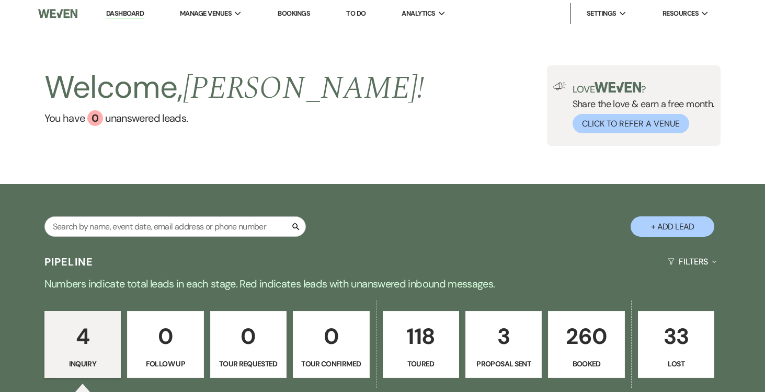
select select "5"
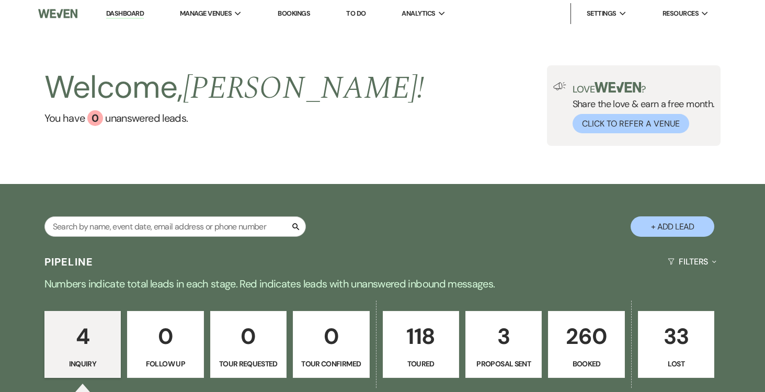
select select "5"
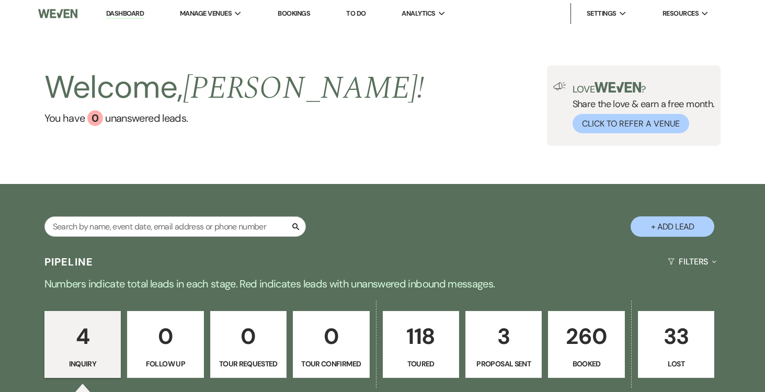
select select "5"
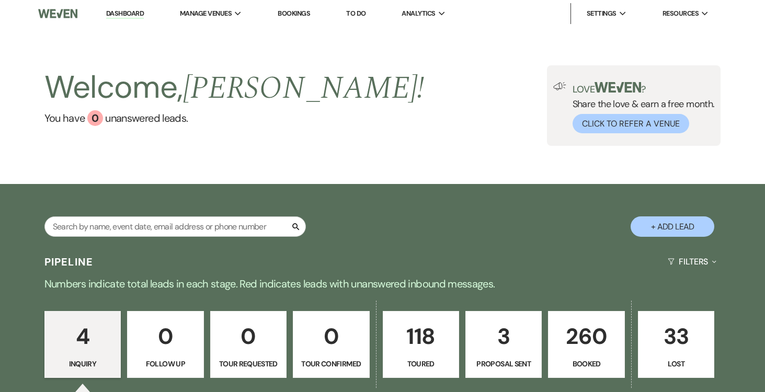
select select "5"
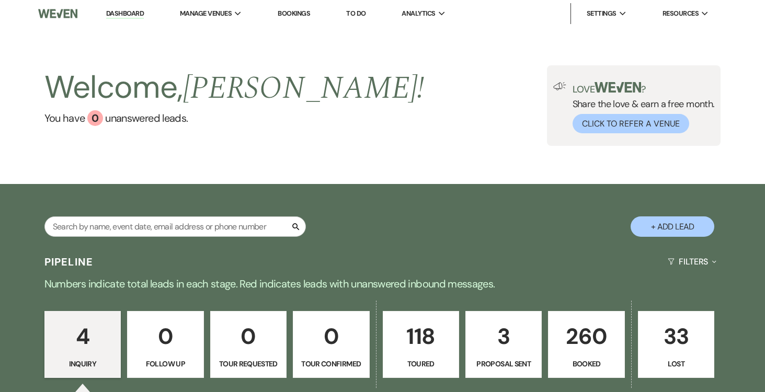
select select "5"
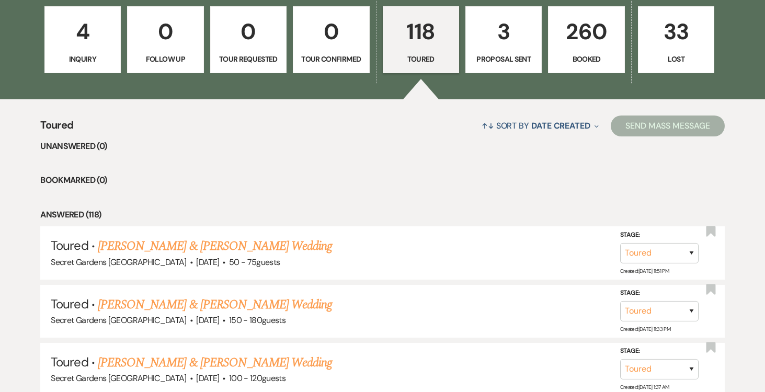
scroll to position [352, 0]
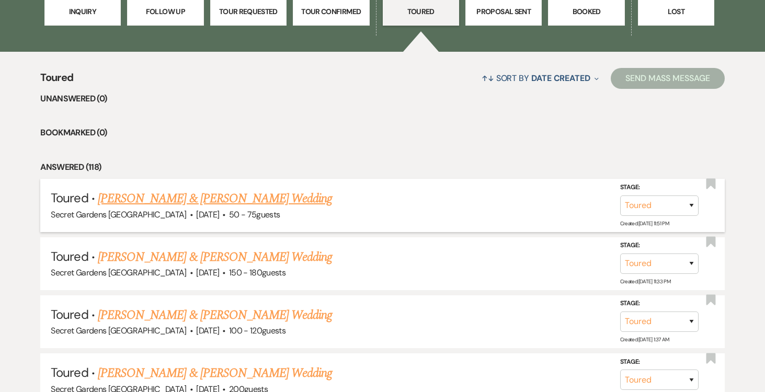
click at [250, 193] on link "[PERSON_NAME] & [PERSON_NAME] Wedding" at bounding box center [215, 198] width 234 height 19
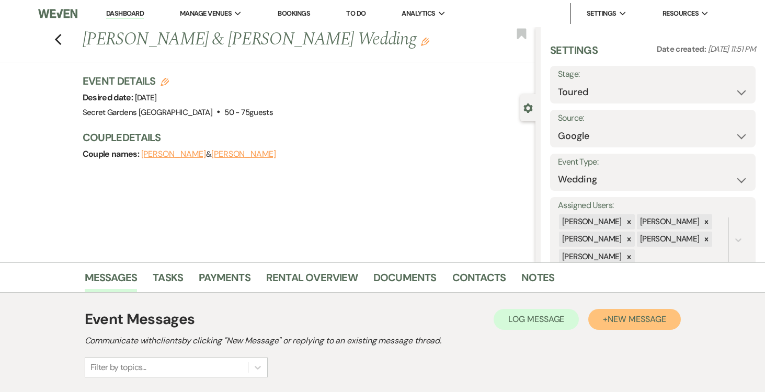
click at [644, 316] on span "New Message" at bounding box center [636, 319] width 58 height 11
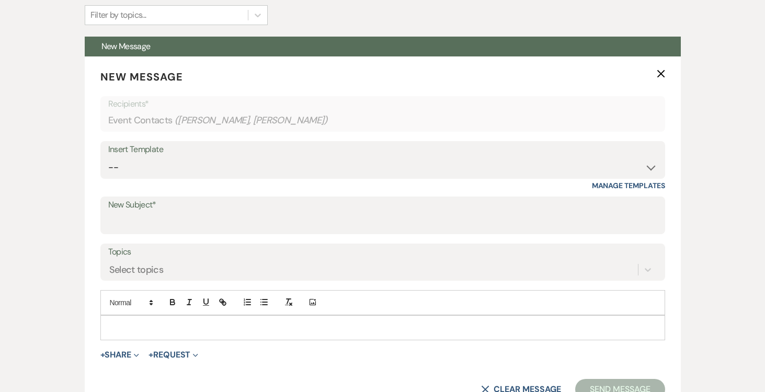
scroll to position [355, 0]
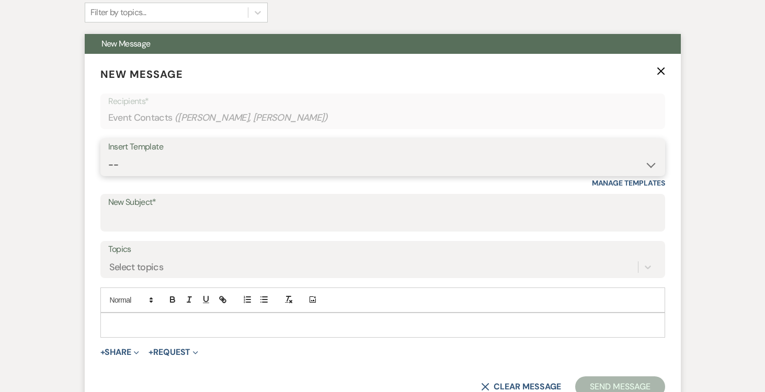
click at [650, 164] on select "-- Weven Planning Portal Introduction (Booked Events) Tour Request Response Fol…" at bounding box center [382, 165] width 549 height 20
click at [108, 155] on select "-- Weven Planning Portal Introduction (Booked Events) Tour Request Response Fol…" at bounding box center [382, 165] width 549 height 20
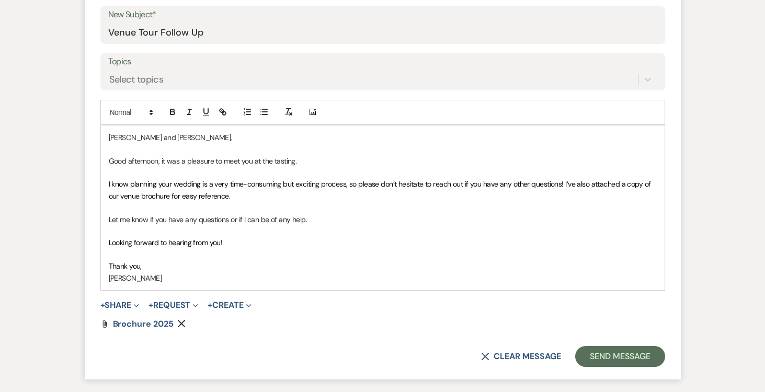
scroll to position [545, 0]
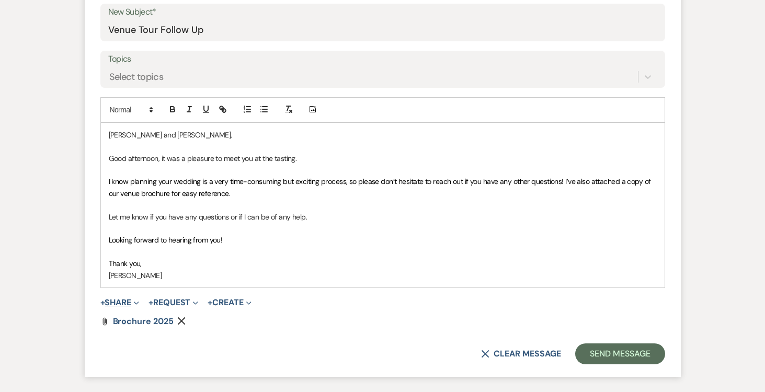
click at [118, 299] on button "+ Share Expand" at bounding box center [119, 302] width 39 height 8
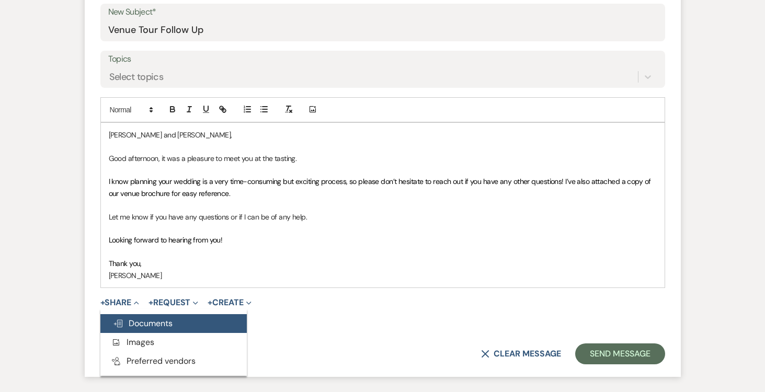
click at [157, 320] on span "Doc Upload Documents" at bounding box center [143, 323] width 60 height 11
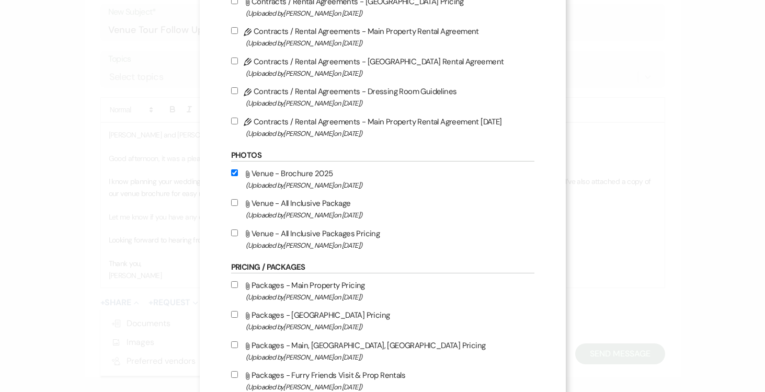
scroll to position [276, 0]
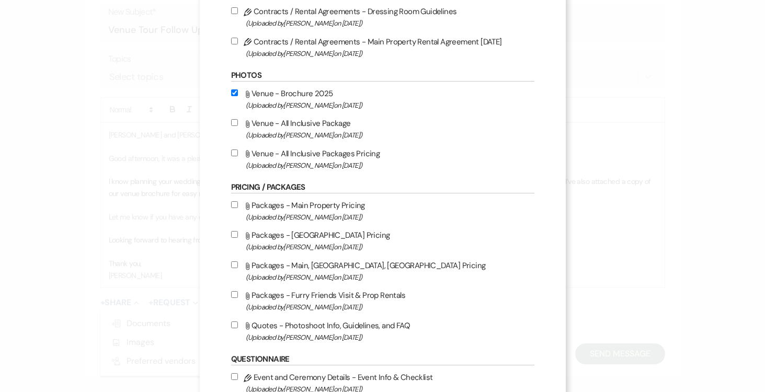
click at [233, 126] on input "Attach File Venue - All Inclusive Package (Uploaded by [PERSON_NAME] on [DATE] )" at bounding box center [234, 122] width 7 height 7
click at [233, 152] on input "Attach File Venue - All Inclusive Packages Pricing (Uploaded by [PERSON_NAME] o…" at bounding box center [234, 152] width 7 height 7
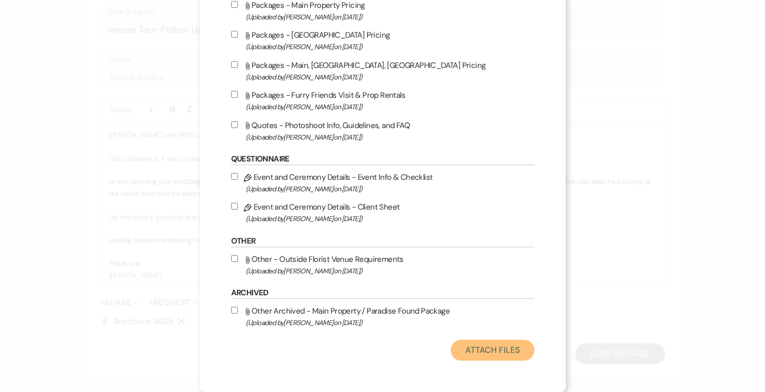
click at [496, 348] on button "Attach Files" at bounding box center [491, 350] width 83 height 21
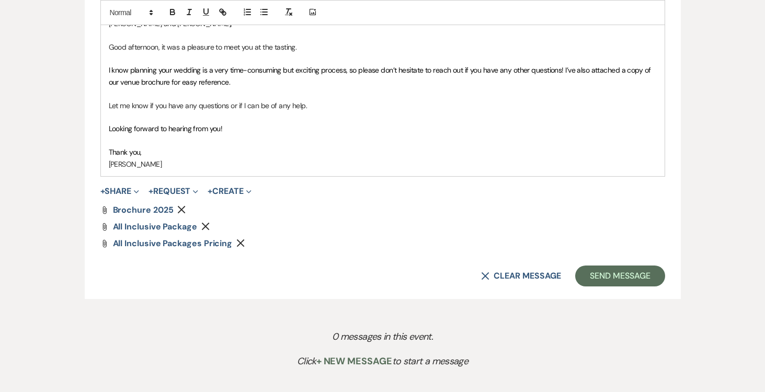
scroll to position [676, 0]
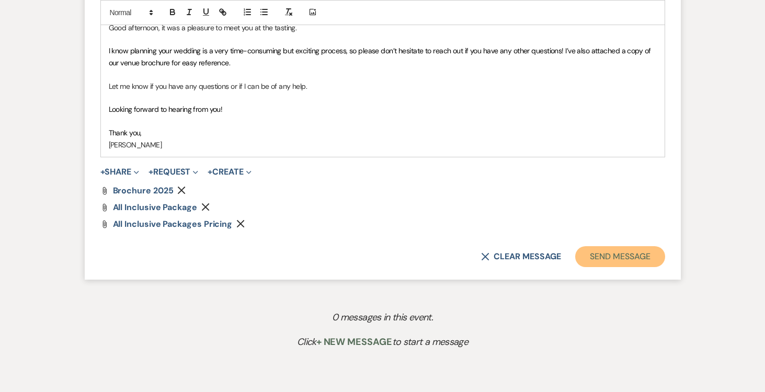
click at [616, 253] on button "Send Message" at bounding box center [619, 256] width 89 height 21
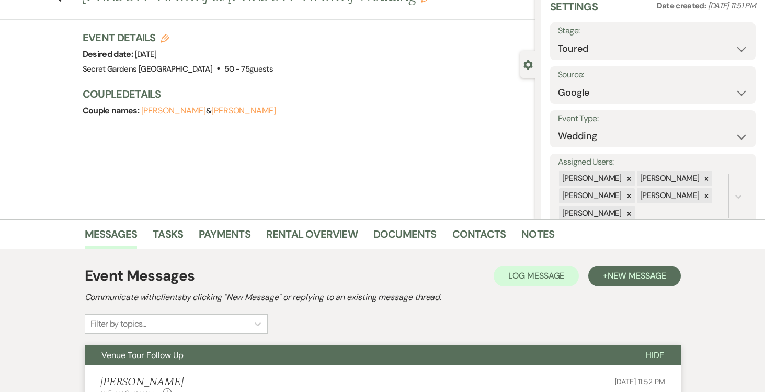
scroll to position [0, 0]
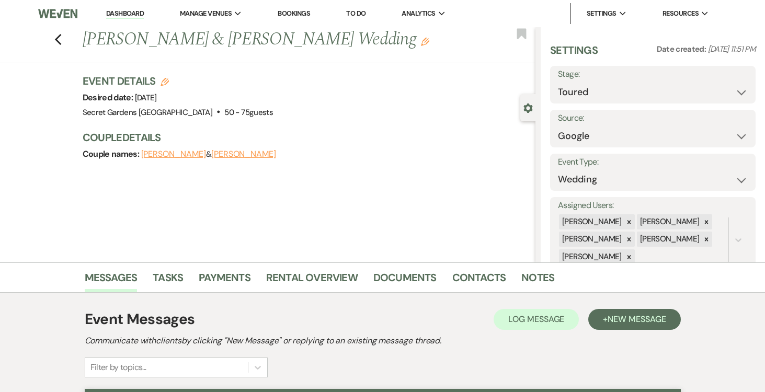
click at [126, 10] on link "Dashboard" at bounding box center [125, 14] width 38 height 10
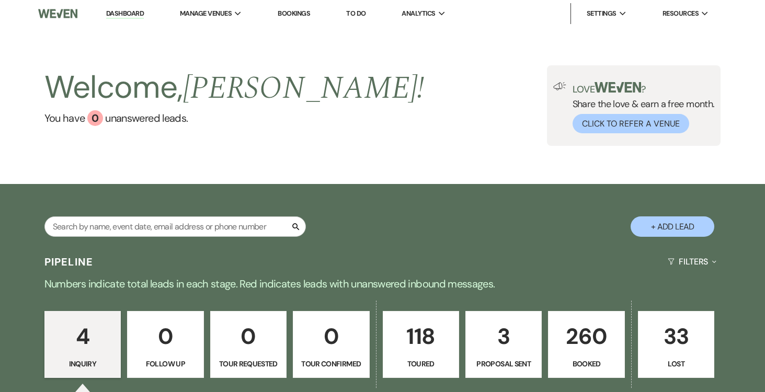
click at [669, 227] on button "+ Add Lead" at bounding box center [672, 226] width 84 height 20
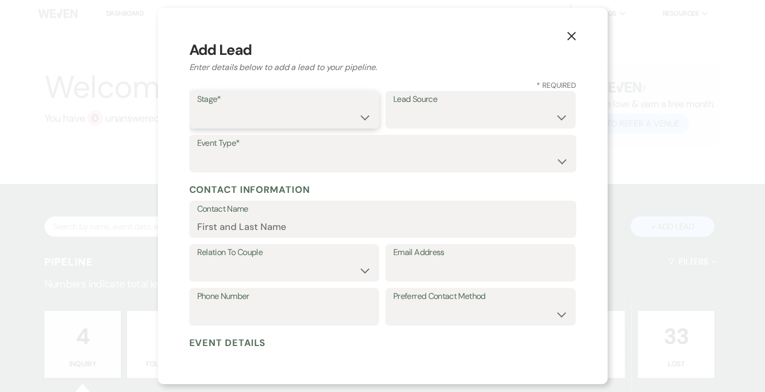
click at [360, 120] on select "Inquiry Follow Up Tour Requested Tour Confirmed Toured Proposal Sent Booked Lost" at bounding box center [284, 117] width 175 height 20
click at [197, 107] on select "Inquiry Follow Up Tour Requested Tour Confirmed Toured Proposal Sent Booked Lost" at bounding box center [284, 117] width 175 height 20
click at [520, 112] on select "Weven Venue Website Instagram Facebook Pinterest Google The Knot Wedding Wire H…" at bounding box center [480, 117] width 175 height 20
click at [393, 107] on select "Weven Venue Website Instagram Facebook Pinterest Google The Knot Wedding Wire H…" at bounding box center [480, 117] width 175 height 20
click at [384, 162] on select "Wedding Anniversary Party Baby Shower Bachelorette / Bachelor Party Birthday Pa…" at bounding box center [382, 161] width 371 height 20
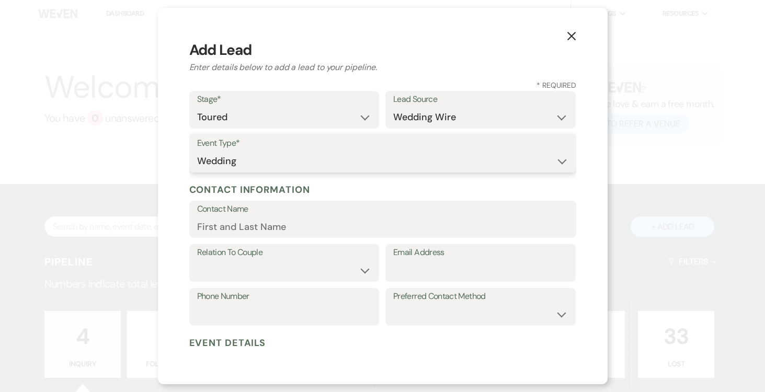
click at [197, 151] on select "Wedding Anniversary Party Baby Shower Bachelorette / Bachelor Party Birthday Pa…" at bounding box center [382, 161] width 371 height 20
click at [312, 224] on input "Contact Name" at bounding box center [382, 226] width 371 height 20
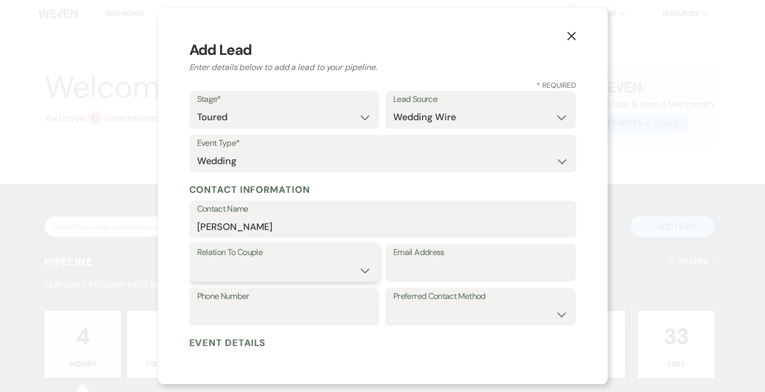
click at [313, 262] on select "Couple Planner Parent of Couple Family Member Friend Other" at bounding box center [284, 270] width 175 height 20
click at [197, 260] on select "Couple Planner Parent of Couple Family Member Friend Other" at bounding box center [284, 270] width 175 height 20
click at [427, 270] on input "Email Address" at bounding box center [480, 270] width 175 height 20
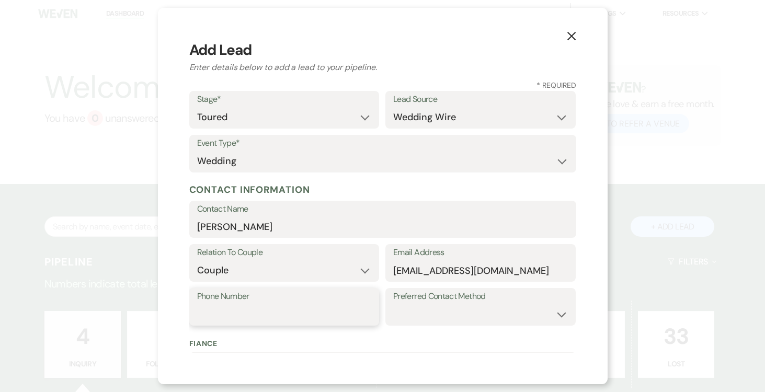
click at [258, 314] on input "Phone Number" at bounding box center [284, 314] width 175 height 20
click at [478, 308] on select "Email Phone Text" at bounding box center [480, 314] width 175 height 20
click at [393, 304] on select "Email Phone Text" at bounding box center [480, 314] width 175 height 20
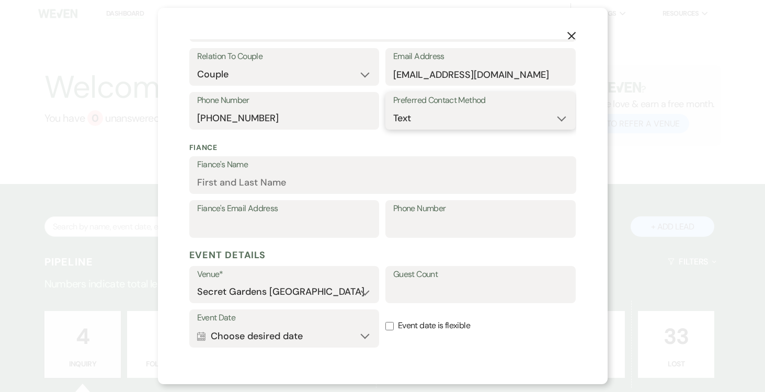
scroll to position [211, 0]
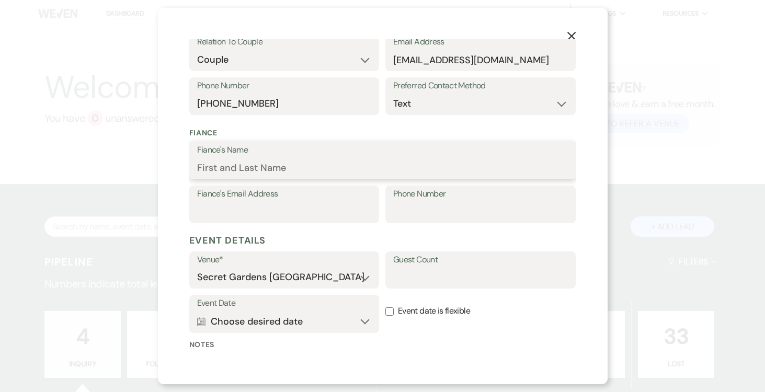
click at [354, 168] on input "Fiance's Name" at bounding box center [382, 168] width 371 height 20
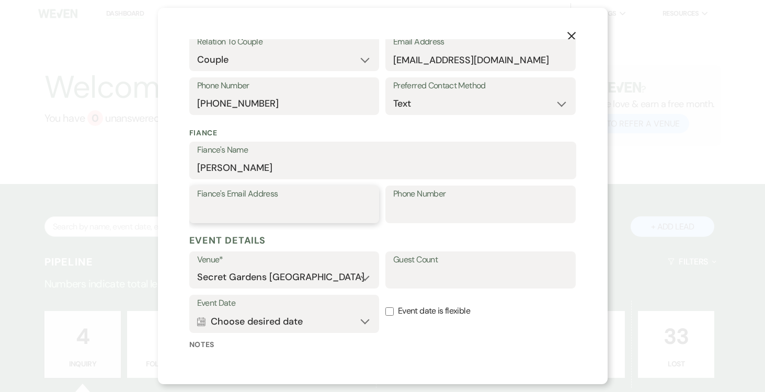
click at [268, 209] on input "Fiance's Email Address" at bounding box center [284, 212] width 175 height 20
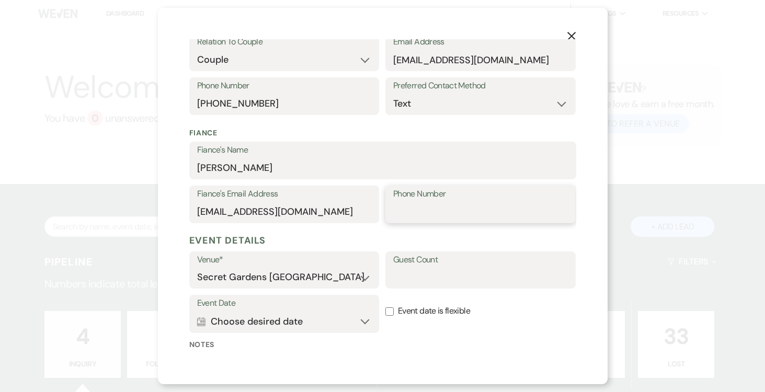
click at [450, 207] on input "Phone Number" at bounding box center [480, 212] width 175 height 20
click at [478, 273] on input "Guest Count" at bounding box center [480, 277] width 175 height 20
click at [368, 321] on button "Calendar Choose desired date Expand" at bounding box center [284, 321] width 175 height 21
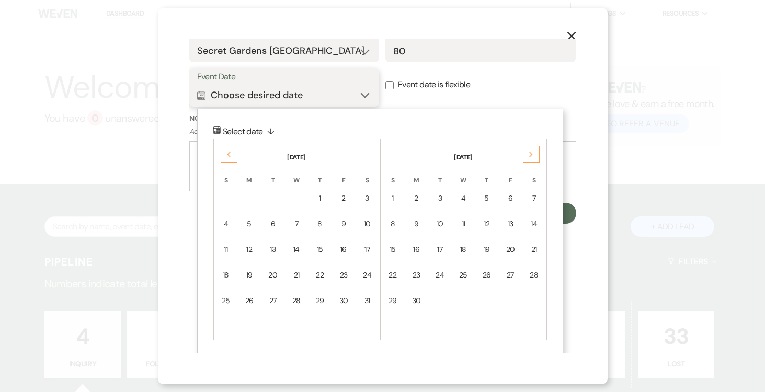
scroll to position [441, 0]
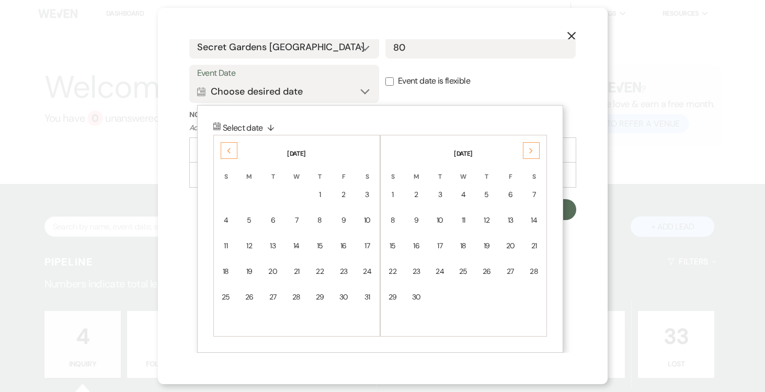
click at [223, 150] on div "Previous" at bounding box center [229, 150] width 17 height 17
click at [251, 270] on div "22" at bounding box center [249, 271] width 9 height 11
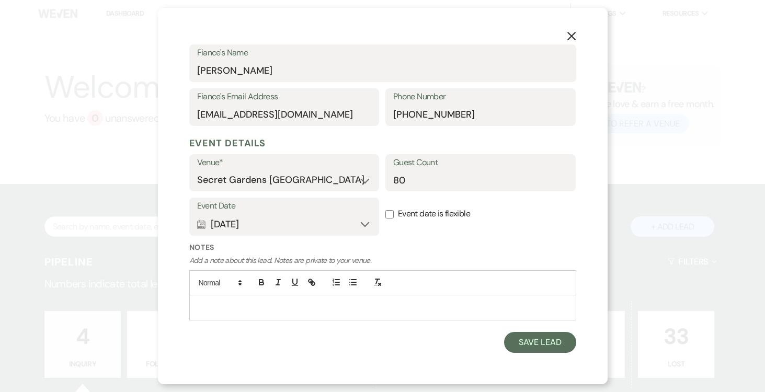
scroll to position [307, 0]
click at [553, 335] on button "Save Lead" at bounding box center [540, 343] width 72 height 21
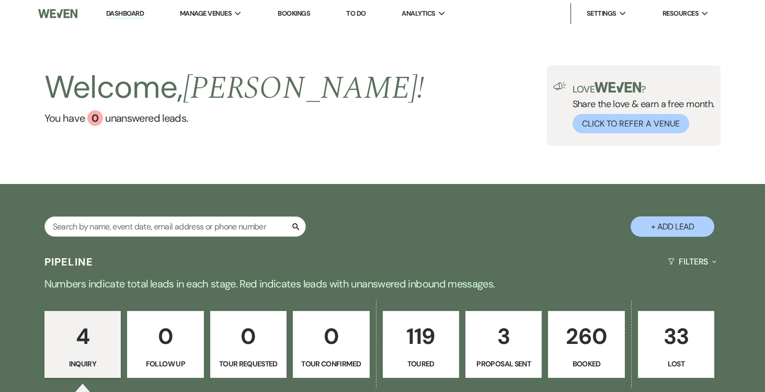
click at [428, 333] on p "119" at bounding box center [420, 336] width 63 height 35
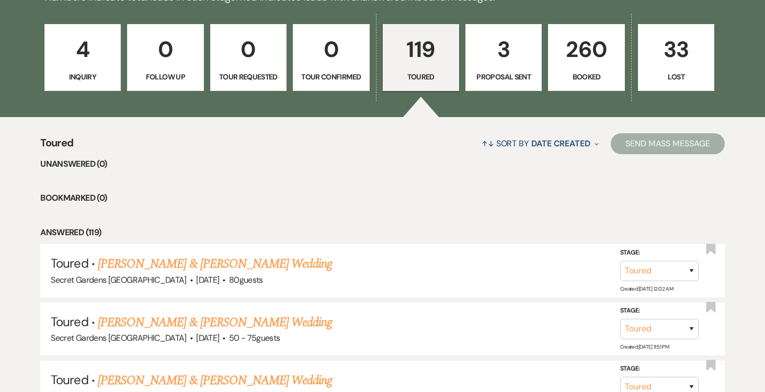
scroll to position [318, 0]
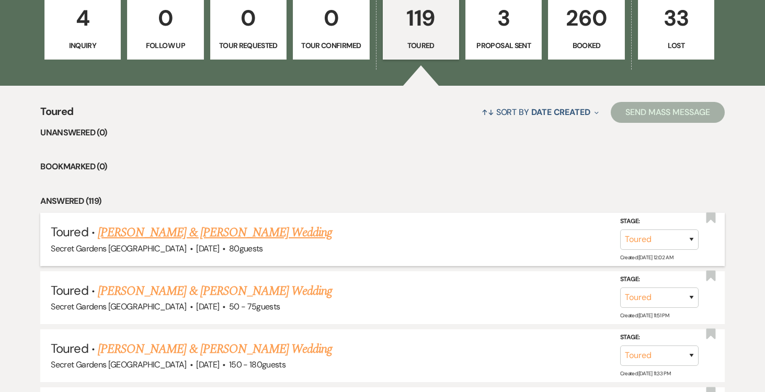
click at [285, 234] on link "[PERSON_NAME] & [PERSON_NAME] Wedding" at bounding box center [215, 232] width 234 height 19
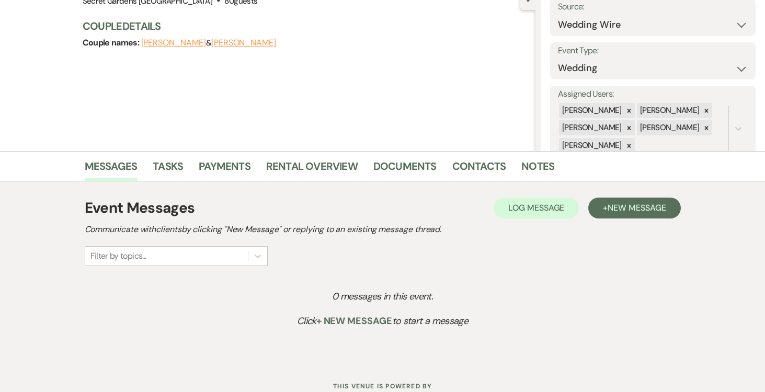
scroll to position [149, 0]
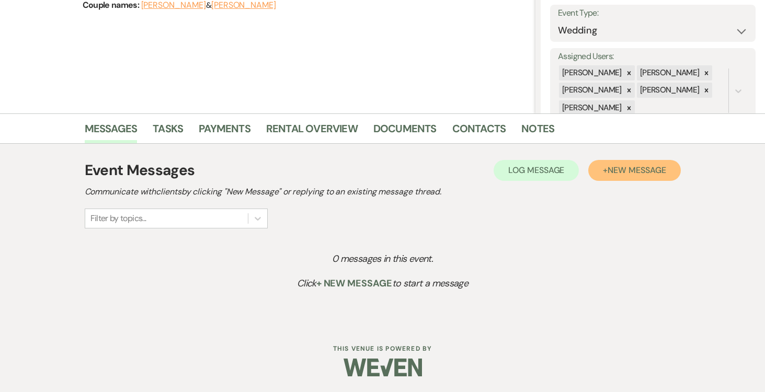
click at [629, 175] on span "New Message" at bounding box center [636, 170] width 58 height 11
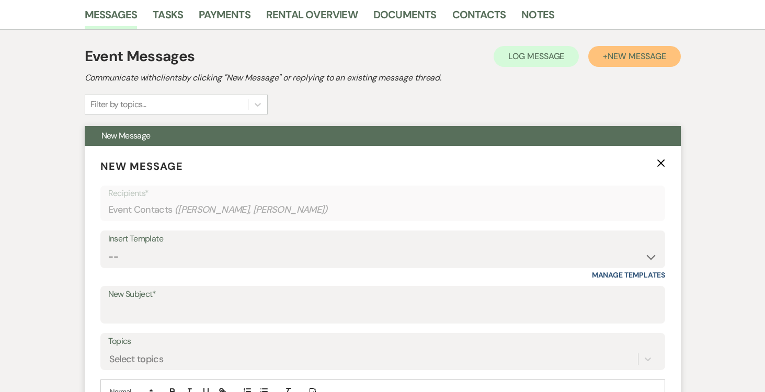
scroll to position [326, 0]
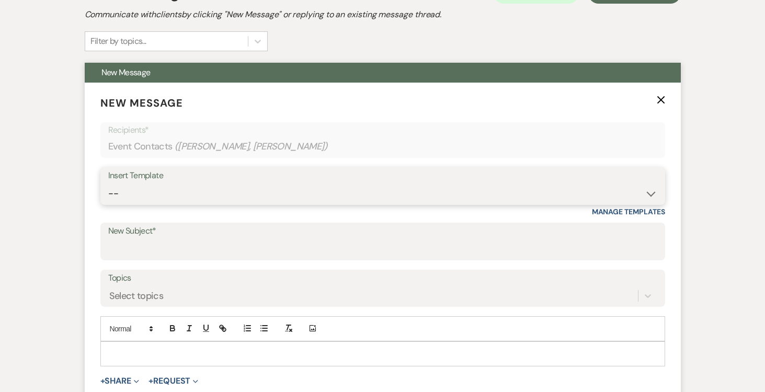
click at [653, 192] on select "-- Weven Planning Portal Introduction (Booked Events) Tour Request Response Fol…" at bounding box center [382, 193] width 549 height 20
click at [108, 183] on select "-- Weven Planning Portal Introduction (Booked Events) Tour Request Response Fol…" at bounding box center [382, 193] width 549 height 20
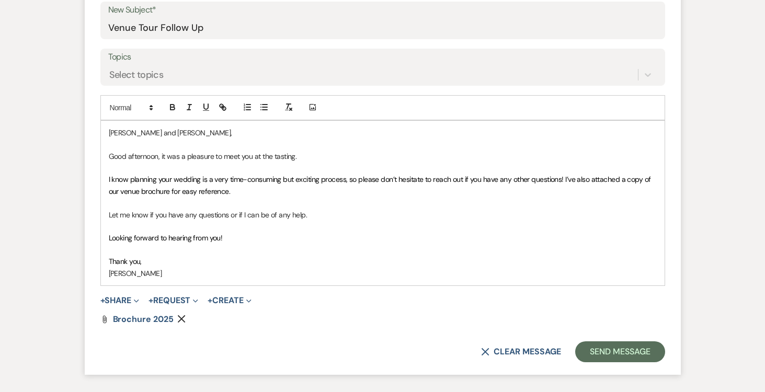
scroll to position [549, 0]
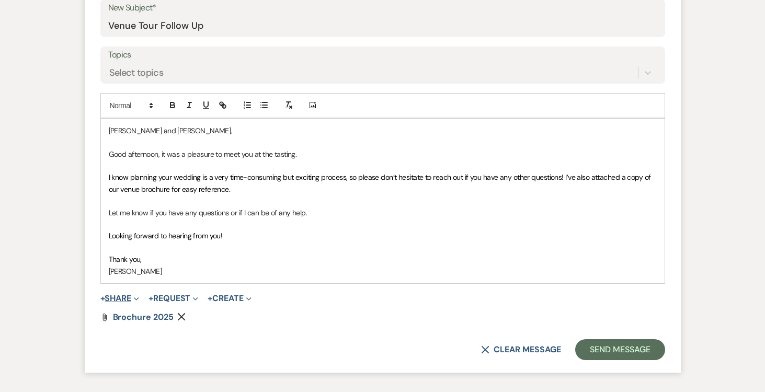
click at [117, 297] on button "+ Share Expand" at bounding box center [119, 298] width 39 height 8
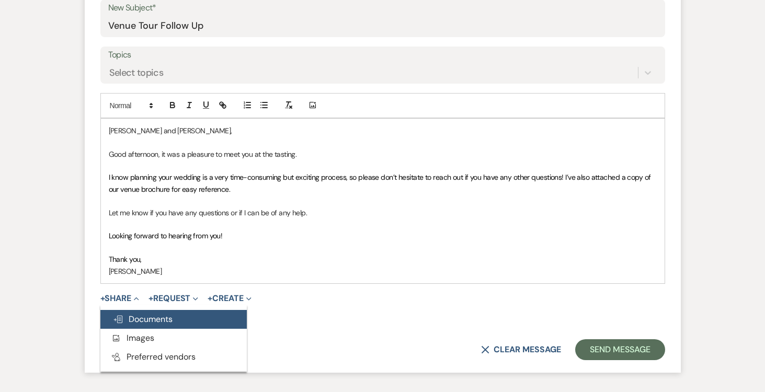
click at [138, 318] on span "Doc Upload Documents" at bounding box center [143, 319] width 60 height 11
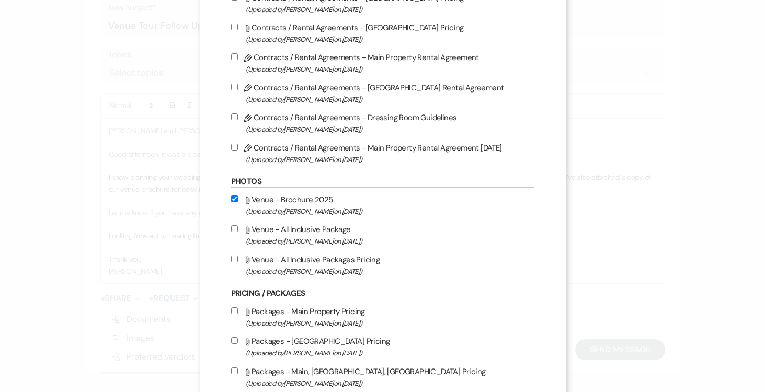
scroll to position [265, 0]
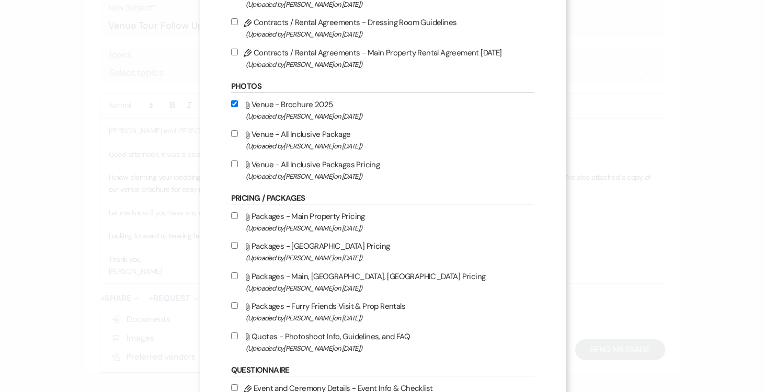
click at [234, 135] on input "Attach File Venue - All Inclusive Package (Uploaded by [PERSON_NAME] on [DATE] )" at bounding box center [234, 133] width 7 height 7
click at [238, 176] on label "Attach File Venue - All Inclusive Packages Pricing (Uploaded by [PERSON_NAME] o…" at bounding box center [382, 170] width 303 height 25
click at [238, 167] on input "Attach File Venue - All Inclusive Packages Pricing (Uploaded by [PERSON_NAME] o…" at bounding box center [234, 163] width 7 height 7
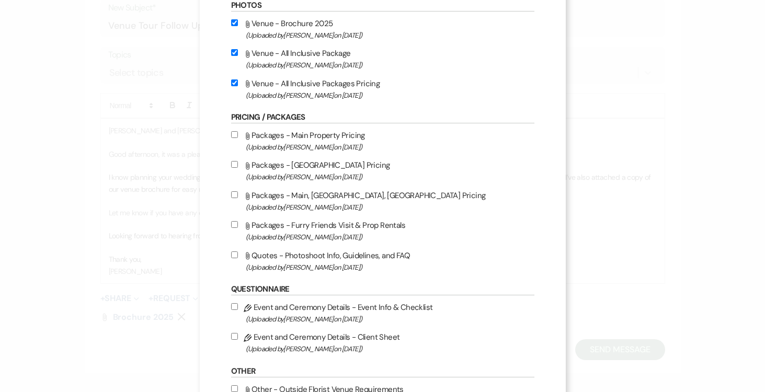
scroll to position [481, 0]
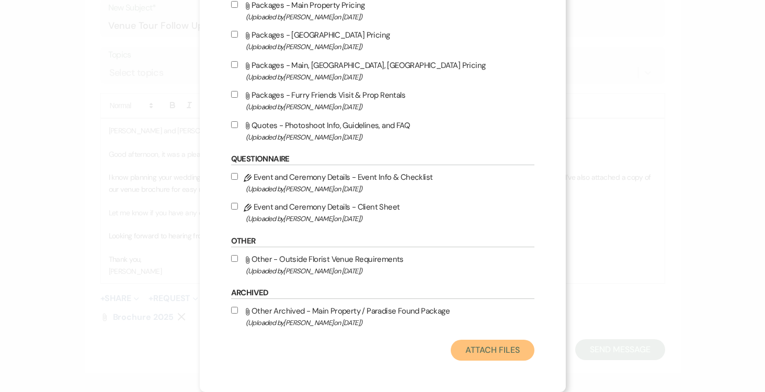
click at [494, 346] on button "Attach Files" at bounding box center [491, 350] width 83 height 21
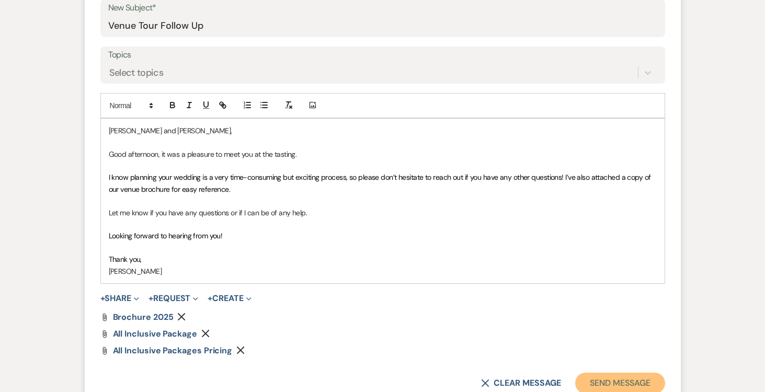
click at [626, 383] on button "Send Message" at bounding box center [619, 383] width 89 height 21
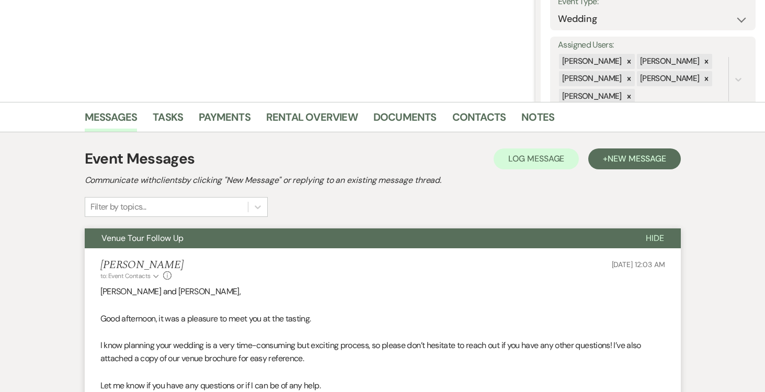
scroll to position [159, 0]
